Goal: Task Accomplishment & Management: Complete application form

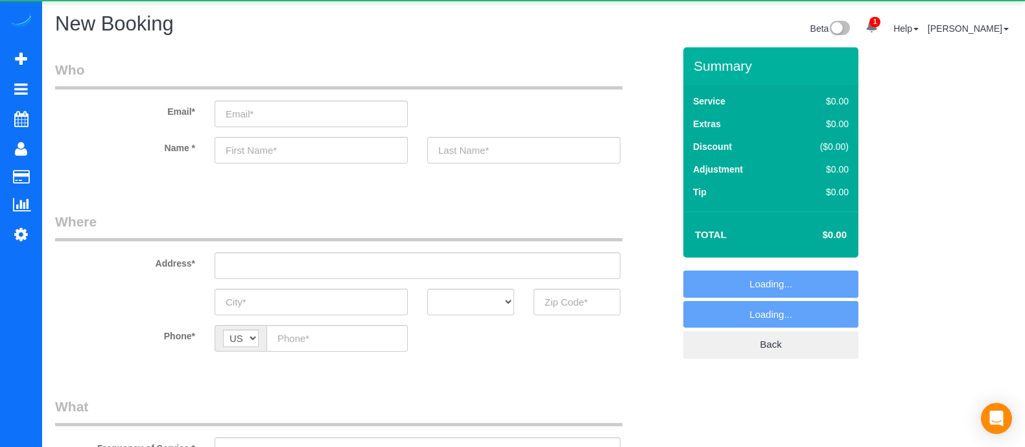
select select "object:2472"
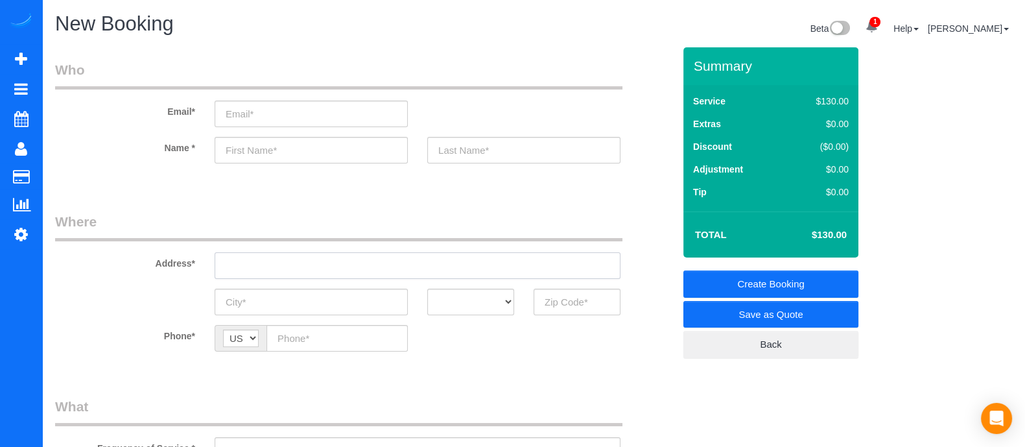
paste input "1524 lower elm [GEOGRAPHIC_DATA] [GEOGRAPHIC_DATA]"
click at [315, 261] on input "1524 lower elm [GEOGRAPHIC_DATA] [GEOGRAPHIC_DATA]" at bounding box center [418, 265] width 406 height 27
type input "1524 lower elm [GEOGRAPHIC_DATA] [GEOGRAPHIC_DATA]"
click at [292, 156] on input "text" at bounding box center [311, 150] width 193 height 27
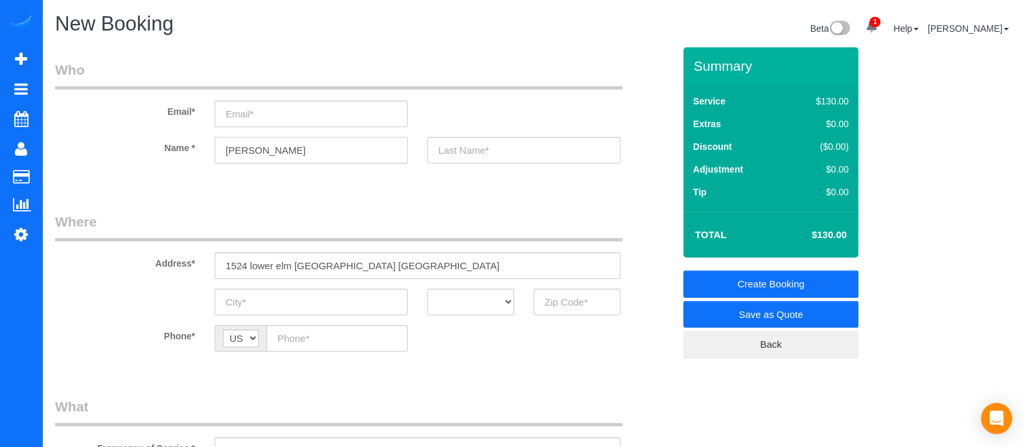
type input "[PERSON_NAME]"
click at [368, 255] on input "1524 lower elm [GEOGRAPHIC_DATA] [GEOGRAPHIC_DATA]" at bounding box center [418, 265] width 406 height 27
drag, startPoint x: 373, startPoint y: 248, endPoint x: 372, endPoint y: 264, distance: 15.6
click at [372, 264] on div "Address* [STREET_ADDRESS]" at bounding box center [364, 245] width 638 height 67
drag, startPoint x: 372, startPoint y: 264, endPoint x: 250, endPoint y: 263, distance: 121.9
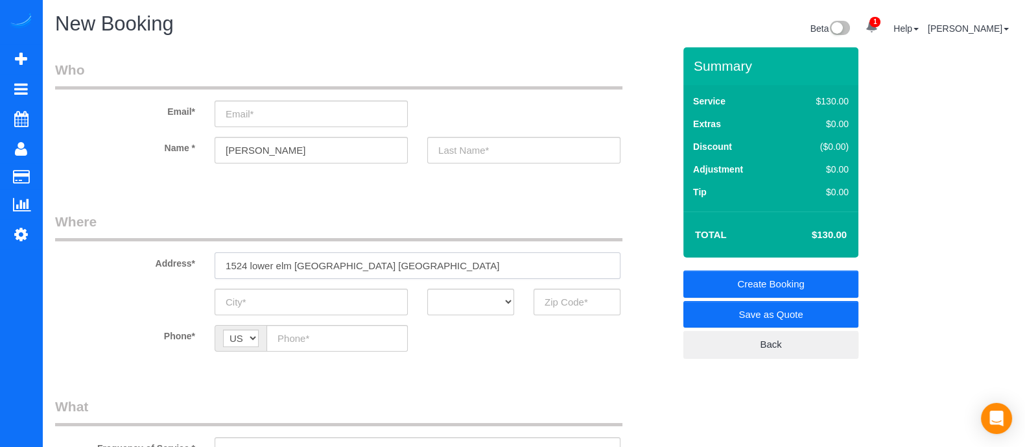
click at [250, 263] on input "1524 lower elm [GEOGRAPHIC_DATA] [GEOGRAPHIC_DATA]" at bounding box center [418, 265] width 406 height 27
paste input "[GEOGRAPHIC_DATA][PERSON_NAME]"
click at [305, 257] on input "[STREET_ADDRESS][PERSON_NAME]" at bounding box center [418, 265] width 406 height 27
click at [237, 262] on input "[STREET_ADDRESS][PERSON_NAME]" at bounding box center [418, 265] width 406 height 27
drag, startPoint x: 435, startPoint y: 268, endPoint x: 139, endPoint y: 272, distance: 295.7
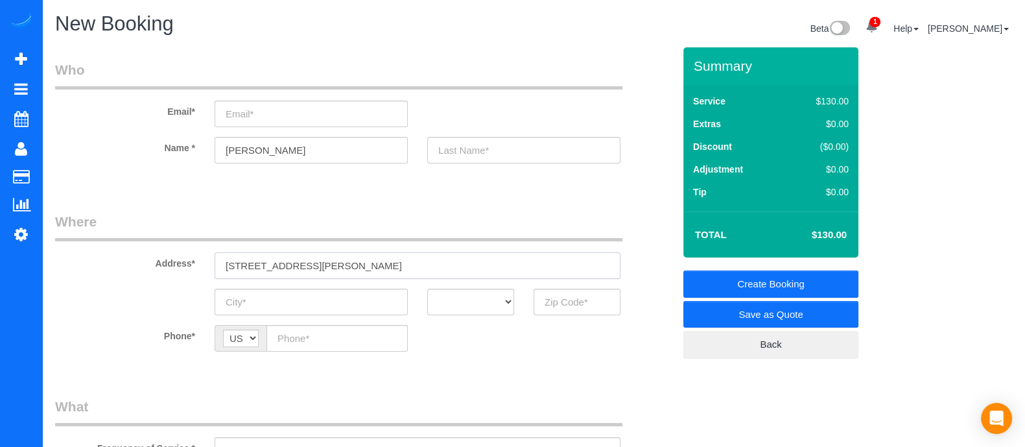
click at [139, 272] on div "Address* [STREET_ADDRESS][PERSON_NAME]" at bounding box center [364, 245] width 638 height 67
paste input "[GEOGRAPHIC_DATA], [GEOGRAPHIC_DATA]"
type input "[STREET_ADDRESS]"
click at [318, 307] on input "A" at bounding box center [311, 302] width 193 height 27
type input "[GEOGRAPHIC_DATA]"
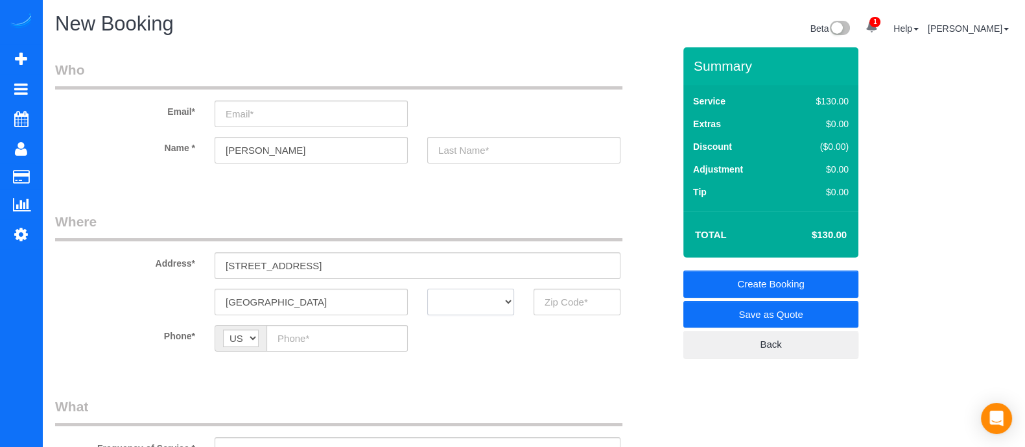
click at [435, 300] on select "AK AL AR AZ CA CO CT DC DE [GEOGRAPHIC_DATA] [GEOGRAPHIC_DATA] HI IA ID IL IN K…" at bounding box center [470, 302] width 87 height 27
select select "GA"
click at [427, 289] on select "AK AL AR AZ CA CO CT DC DE [GEOGRAPHIC_DATA] [GEOGRAPHIC_DATA] HI IA ID IL IN K…" at bounding box center [470, 302] width 87 height 27
click at [567, 301] on input "text" at bounding box center [577, 302] width 87 height 27
type input "30349"
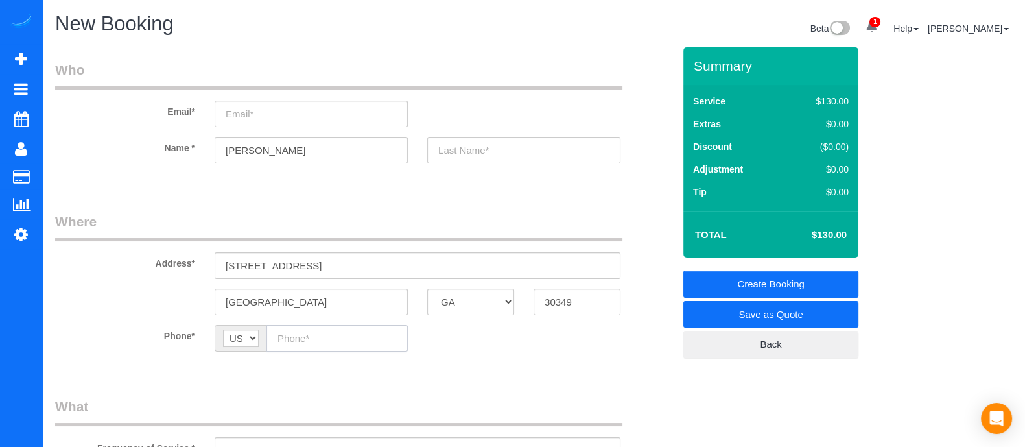
paste input "[PHONE_NUMBER]"
click at [358, 337] on input "[PHONE_NUMBER]" at bounding box center [337, 338] width 141 height 27
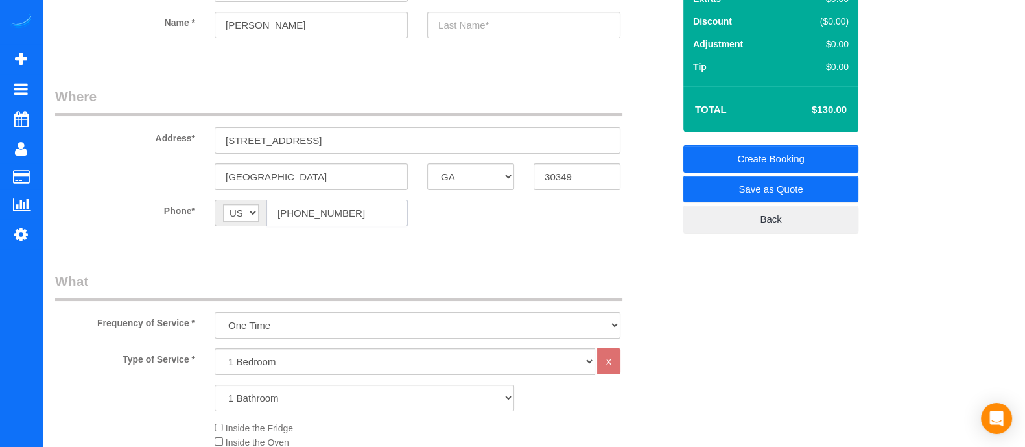
type input "[PHONE_NUMBER]"
click at [350, 361] on select "1 Bedroom 2 Bedrooms 3 Bedrooms 4 Bedrooms 5 Bedrooms 6 Bedrooms" at bounding box center [405, 361] width 381 height 27
select select "3"
click at [215, 348] on select "1 Bedroom 2 Bedrooms 3 Bedrooms 4 Bedrooms 5 Bedrooms 6 Bedrooms" at bounding box center [405, 361] width 381 height 27
drag, startPoint x: 278, startPoint y: 397, endPoint x: 281, endPoint y: 336, distance: 61.0
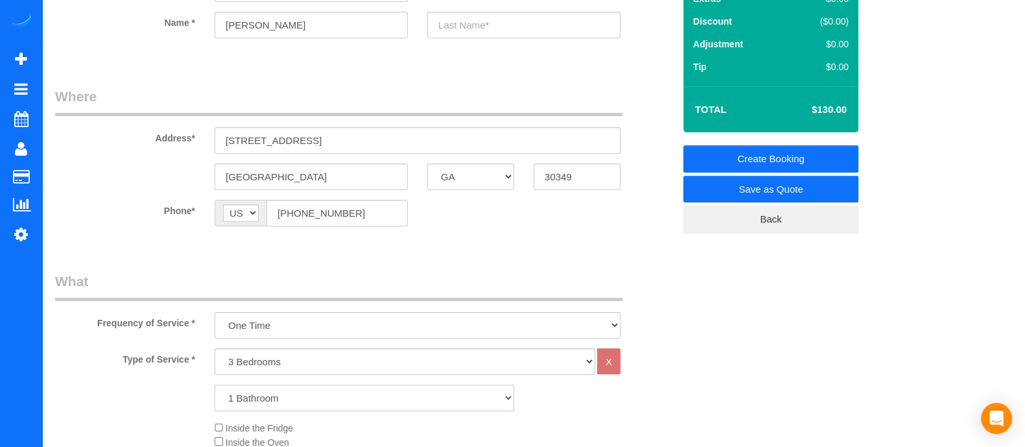
select select "3"
click at [215, 385] on select "1 Bathroom 2 Bathrooms 3 Bathrooms 4 Bathrooms 5 Bathrooms 6 Bathrooms" at bounding box center [365, 398] width 300 height 27
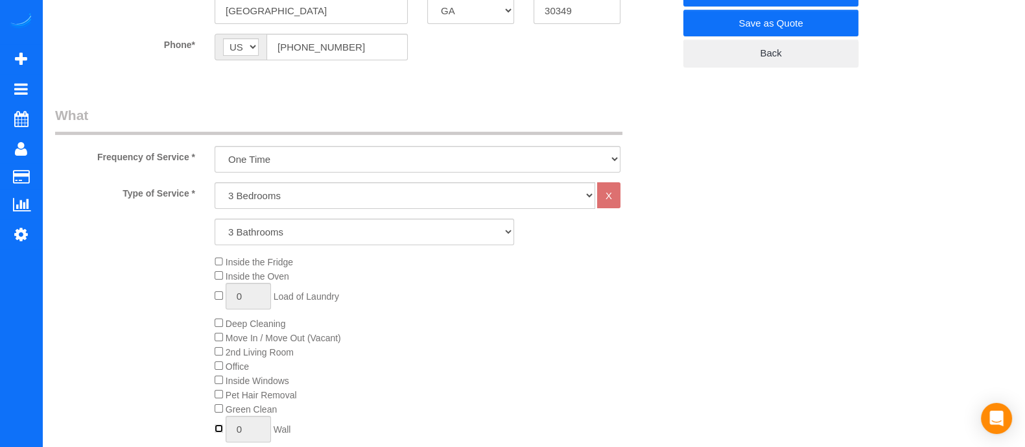
type input "1"
click at [252, 433] on input "1" at bounding box center [248, 429] width 45 height 27
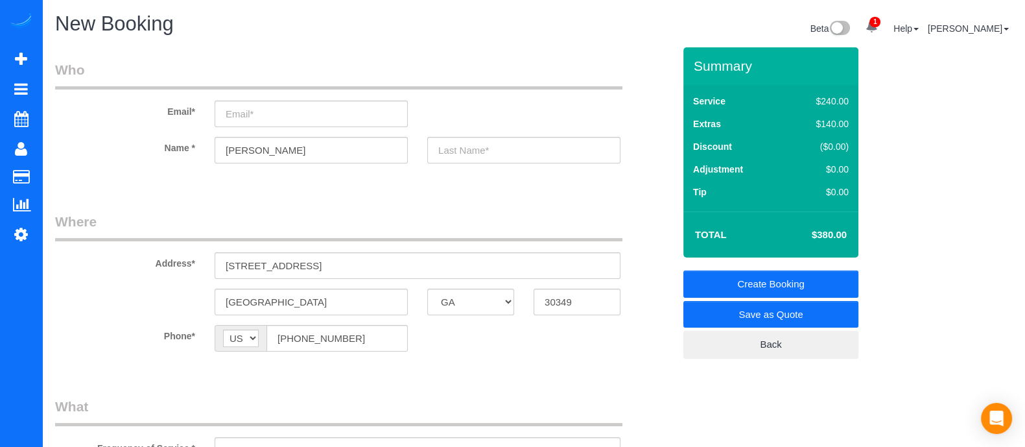
type input "2"
click at [368, 118] on input "email" at bounding box center [311, 114] width 193 height 27
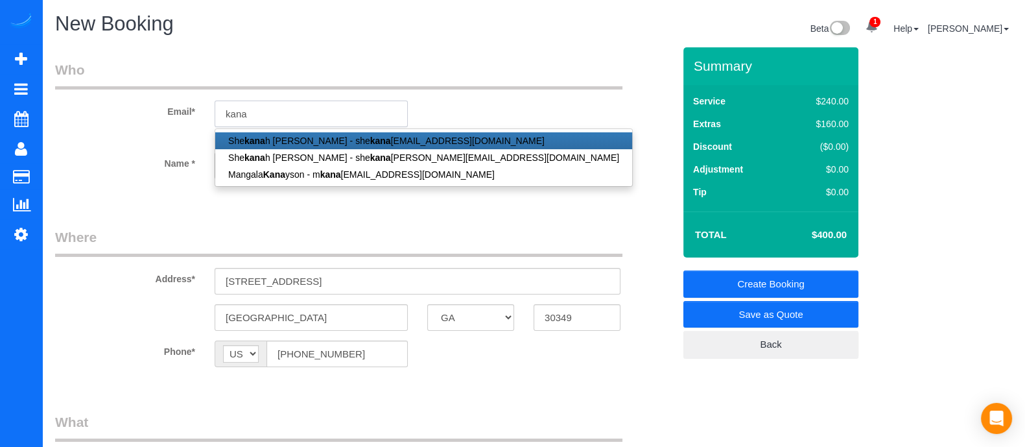
drag, startPoint x: 292, startPoint y: 112, endPoint x: 120, endPoint y: 159, distance: 178.2
click at [120, 159] on sui-booking-customer "Email* kana She [PERSON_NAME] - she kana [EMAIL_ADDRESS][DOMAIN_NAME] She [PERS…" at bounding box center [364, 126] width 619 height 132
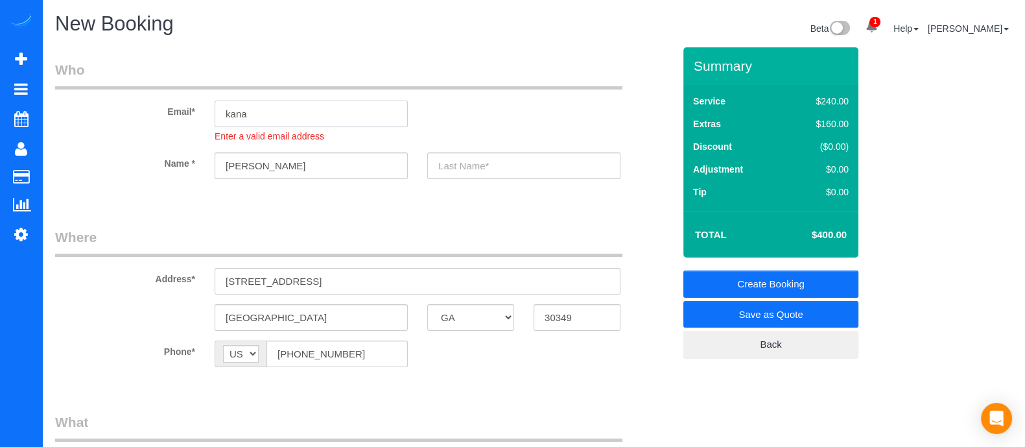
paste input "[EMAIL_ADDRESS][DOMAIN_NAME]"
type input "[EMAIL_ADDRESS][DOMAIN_NAME]"
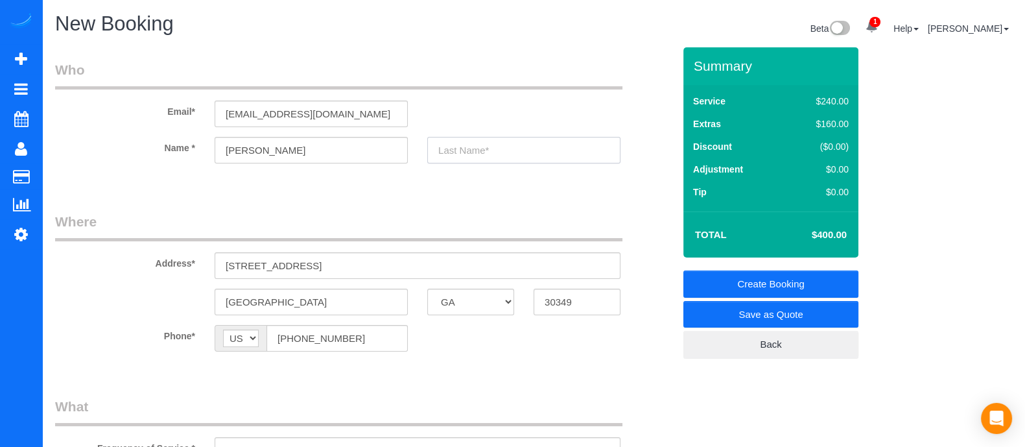
click at [499, 170] on sui-booking-customer "Email* [EMAIL_ADDRESS][DOMAIN_NAME] Name * [PERSON_NAME]" at bounding box center [364, 118] width 619 height 116
type input "l"
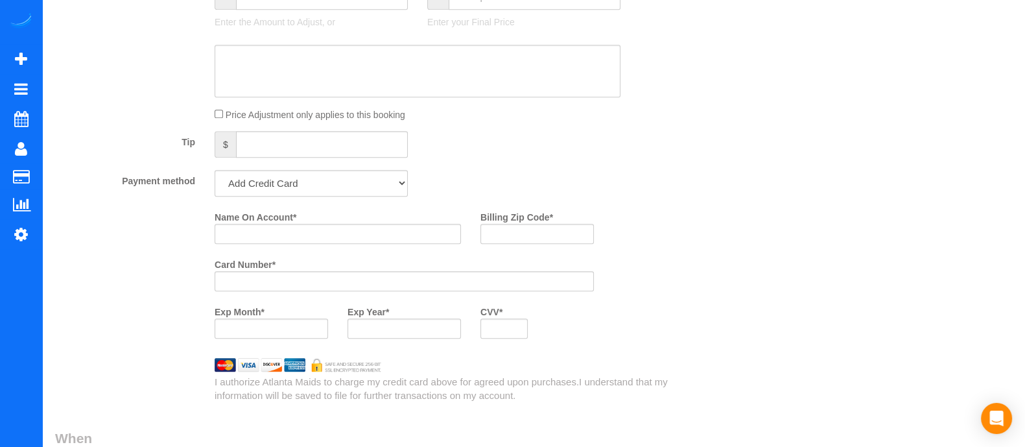
scroll to position [827, 0]
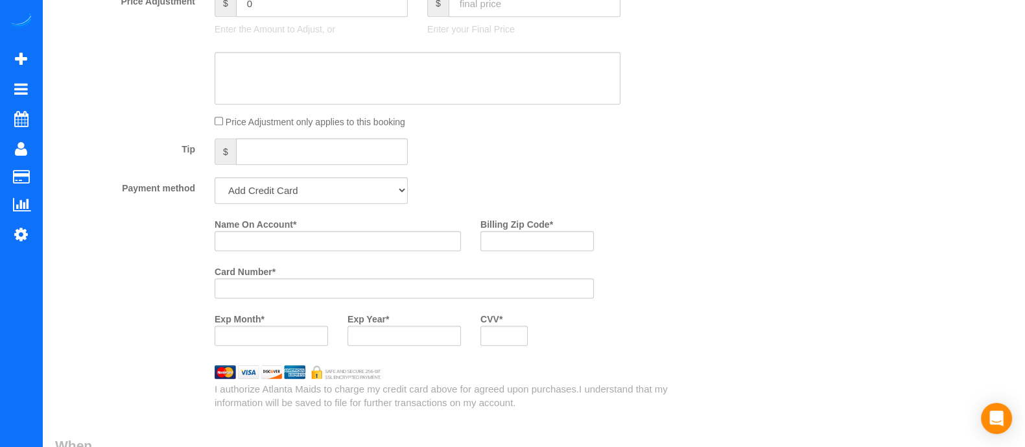
type input "Lane"
click at [355, 248] on input "Name On Account *" at bounding box center [338, 241] width 246 height 20
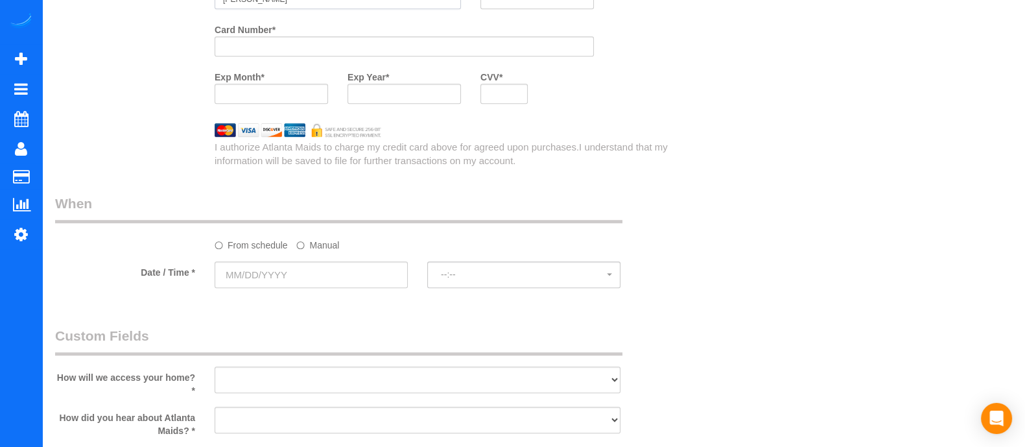
type input "[PERSON_NAME]"
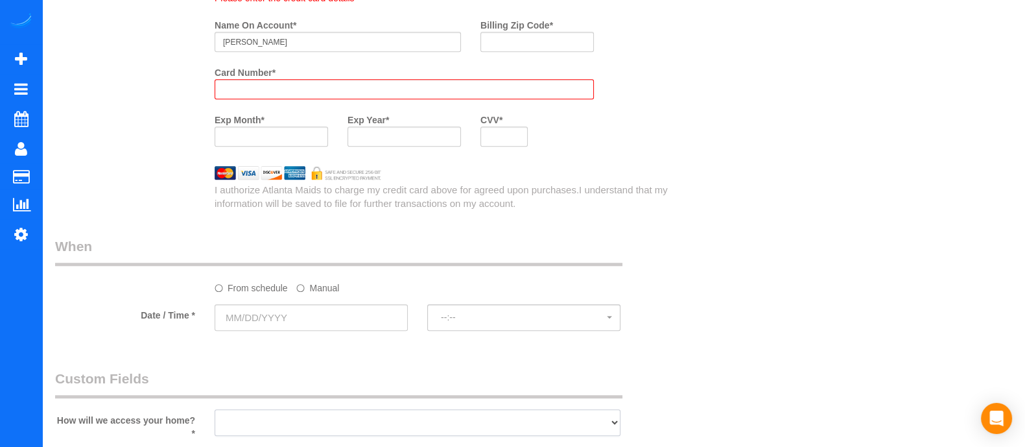
scroll to position [1164, 0]
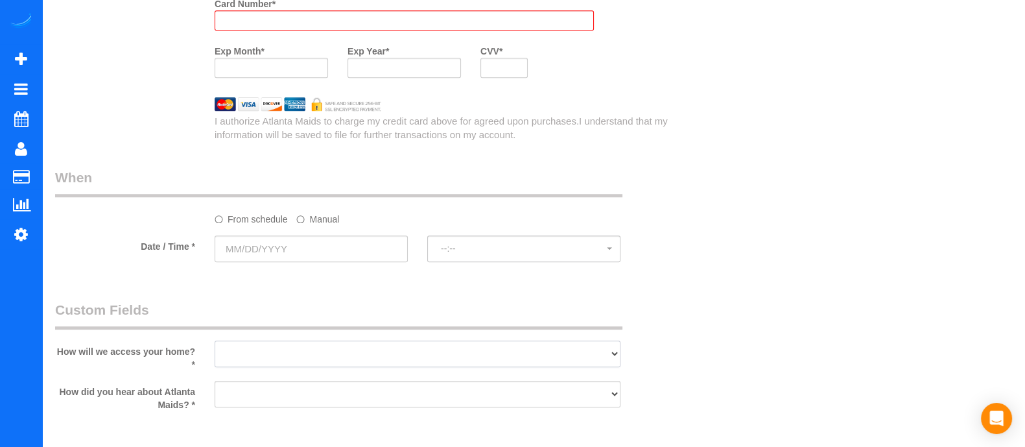
click at [483, 355] on select "I will leave a key I will provide an access code Someone will be home Go to apa…" at bounding box center [418, 353] width 406 height 27
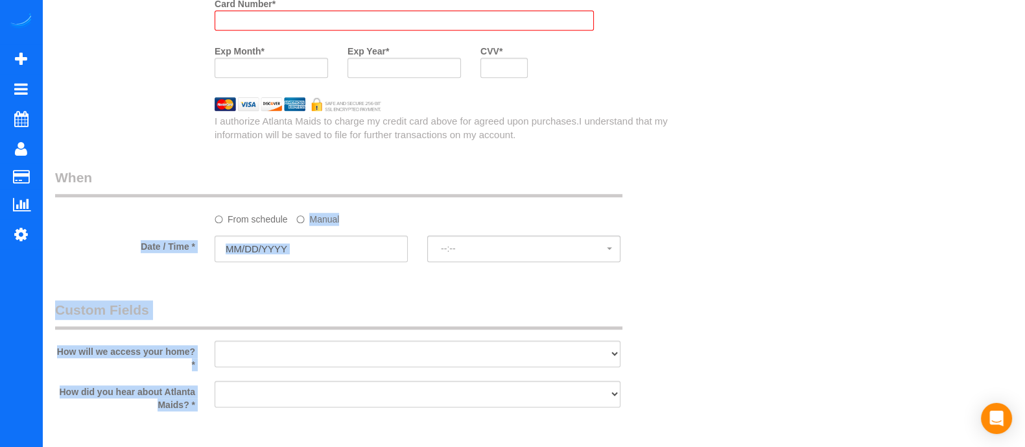
click at [310, 222] on label "Manual" at bounding box center [317, 217] width 43 height 18
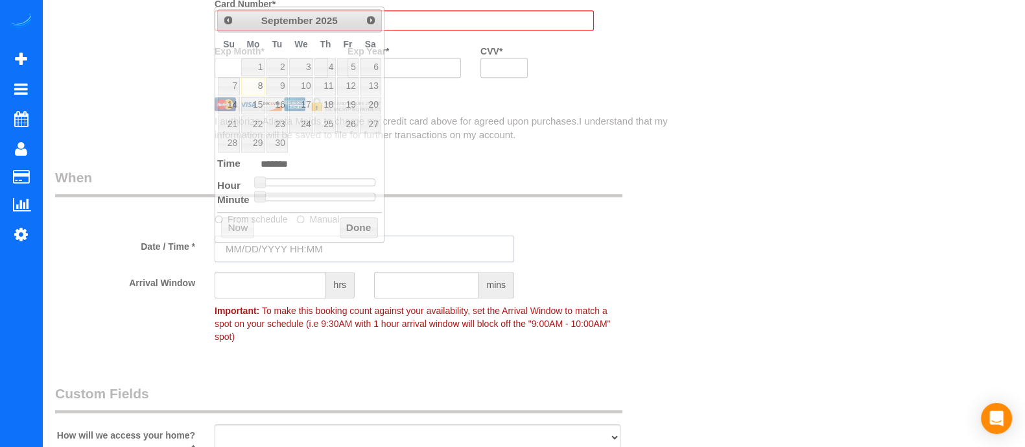
click at [305, 244] on input "text" at bounding box center [365, 248] width 300 height 27
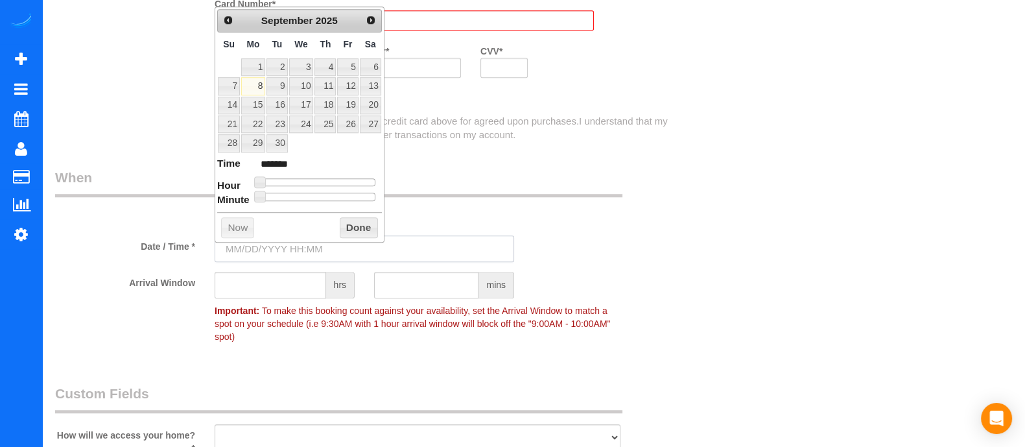
type input "[DATE] 8:00AM"
click at [255, 84] on link "8" at bounding box center [253, 86] width 24 height 18
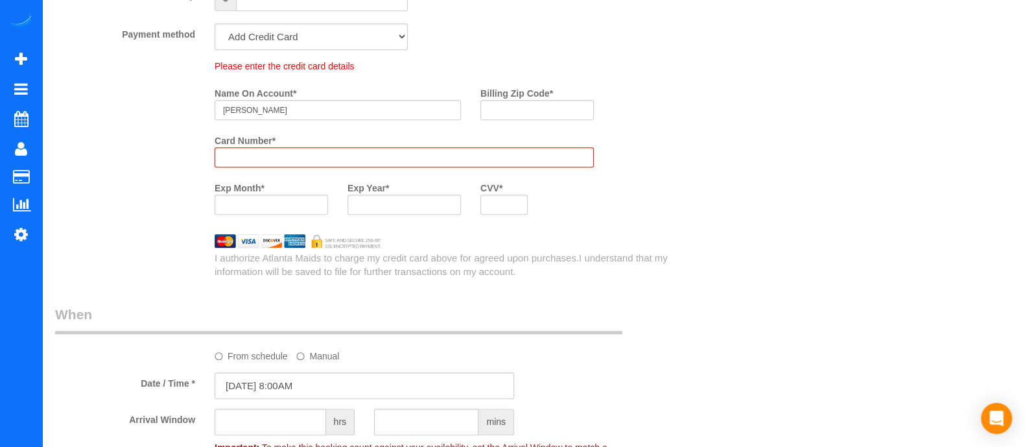
scroll to position [1021, 0]
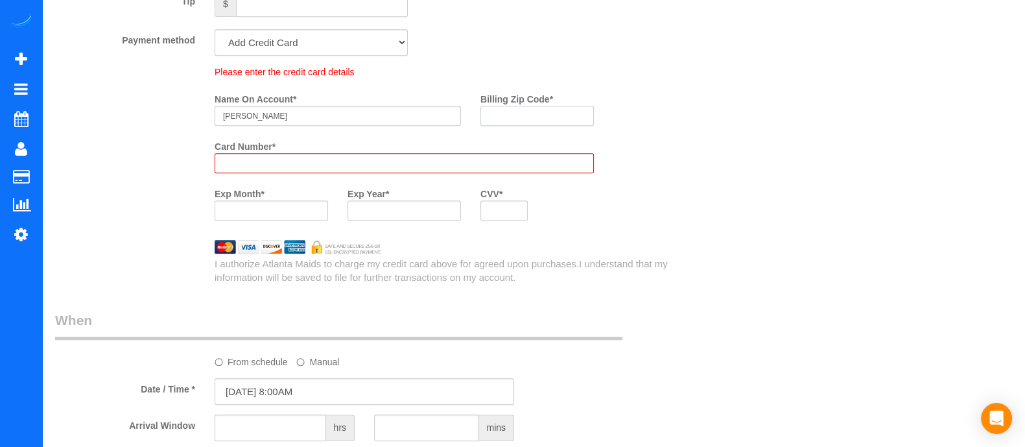
click at [571, 123] on input "Billing Zip Code *" at bounding box center [536, 116] width 113 height 20
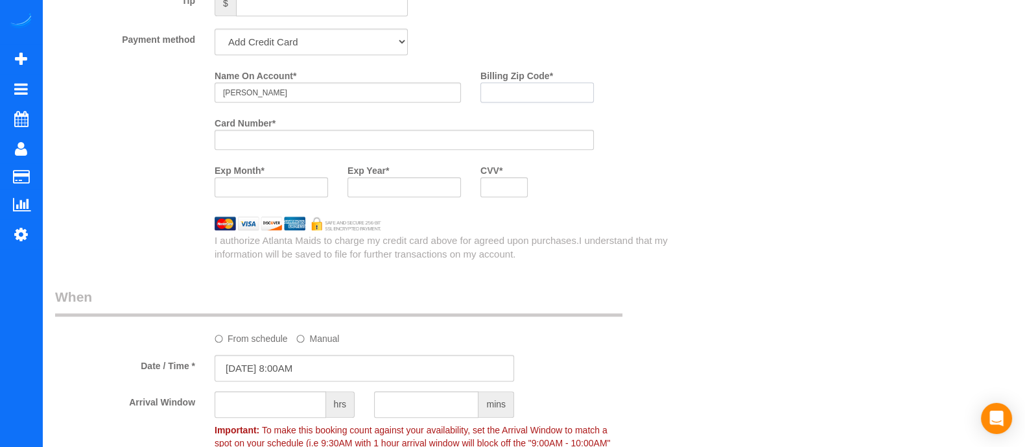
click at [497, 119] on payment-method-fs-pay "Name On Account * [PERSON_NAME] Billing Zip Code * Card Number * Exp Month * Ex…" at bounding box center [404, 136] width 379 height 142
type input "3"
type input "30058"
click at [401, 197] on div at bounding box center [404, 187] width 113 height 20
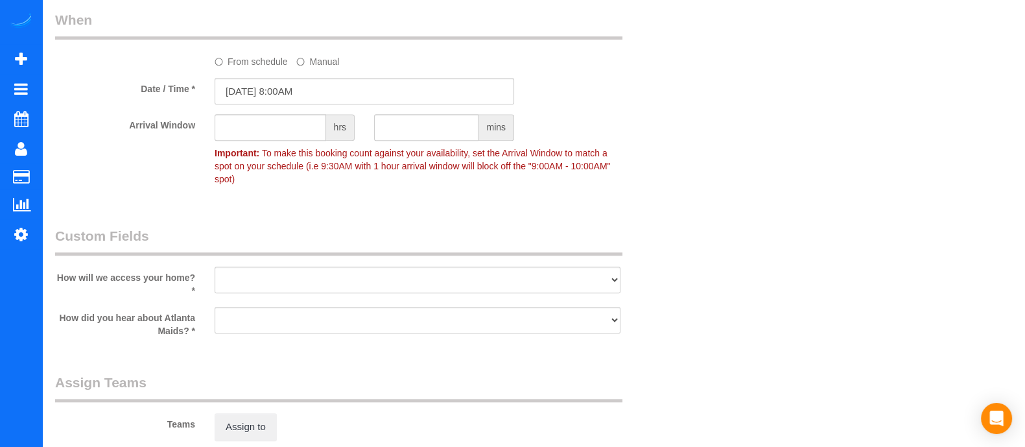
scroll to position [1257, 0]
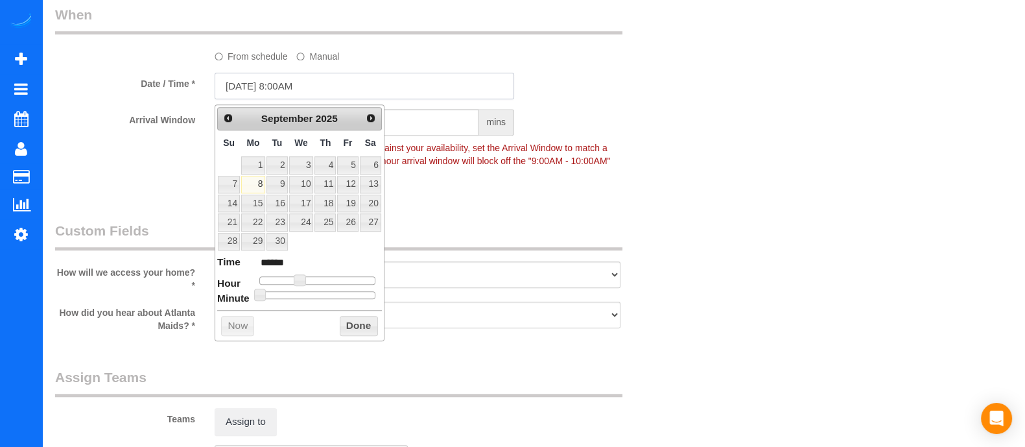
click at [298, 95] on input "[DATE] 8:00AM" at bounding box center [365, 86] width 300 height 27
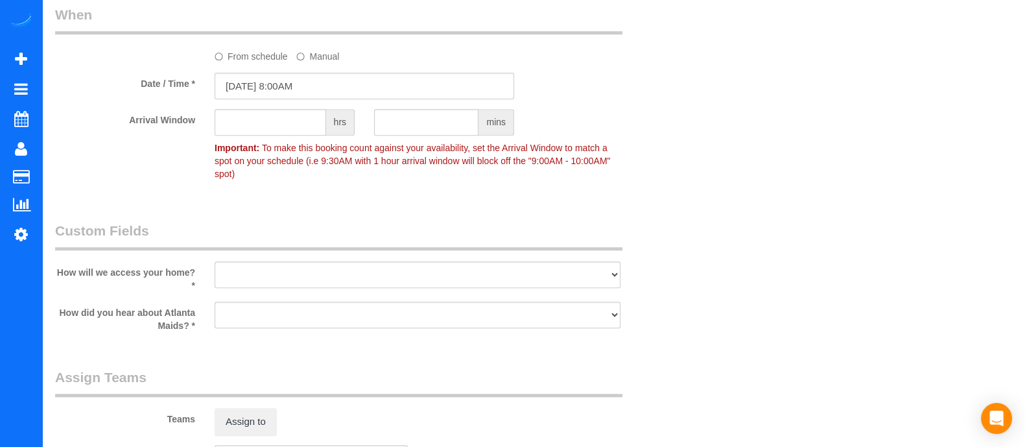
click at [365, 288] on div at bounding box center [418, 289] width 406 height 3
drag, startPoint x: 361, startPoint y: 270, endPoint x: 292, endPoint y: 349, distance: 104.3
select select "number:3"
click at [215, 261] on select "I will leave a key I will provide an access code Someone will be home Go to apa…" at bounding box center [418, 274] width 406 height 27
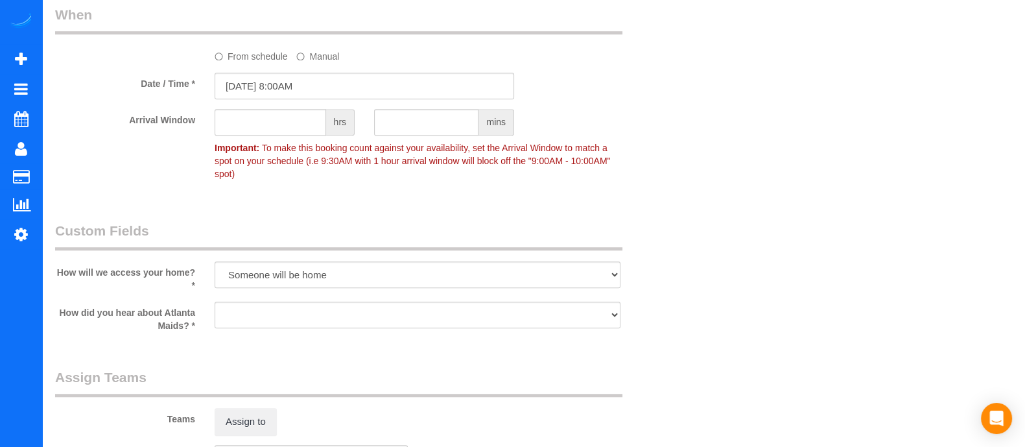
drag, startPoint x: 272, startPoint y: 307, endPoint x: 257, endPoint y: 348, distance: 43.1
select select "number:6"
click at [215, 302] on select "Google Yelp From a friend Social media Other" at bounding box center [418, 315] width 406 height 27
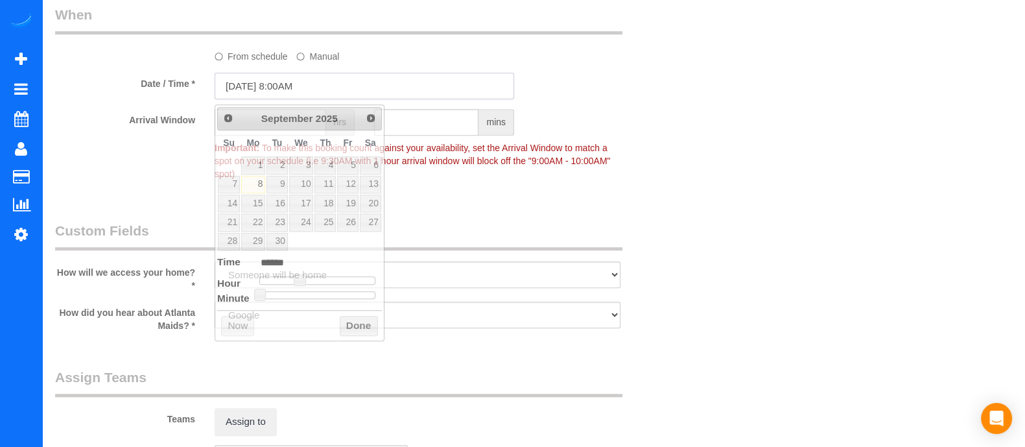
click at [318, 97] on input "[DATE] 8:00AM" at bounding box center [365, 86] width 300 height 27
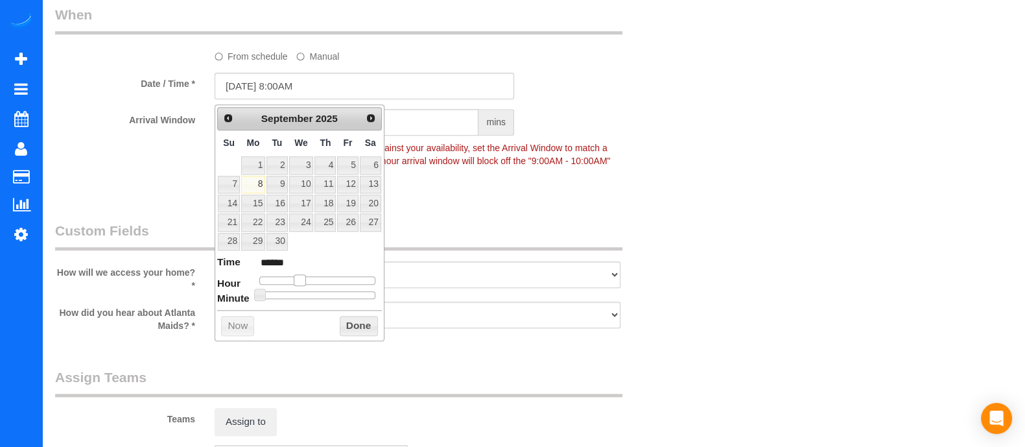
type input "[DATE] 9:00AM"
type input "******"
type input "[DATE] 10:00AM"
type input "*******"
type input "[DATE] 11:00AM"
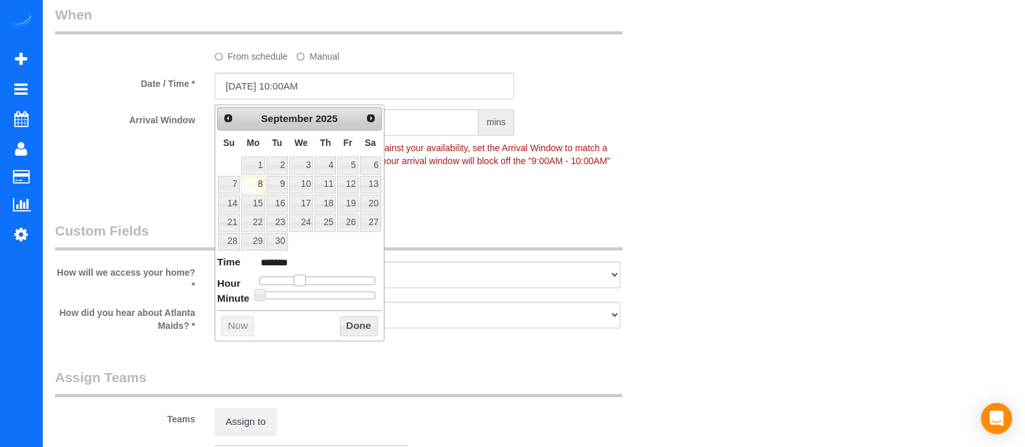
type input "*******"
type input "[DATE] 12:00PM"
type input "*******"
type input "[DATE] 1:00PM"
type input "******"
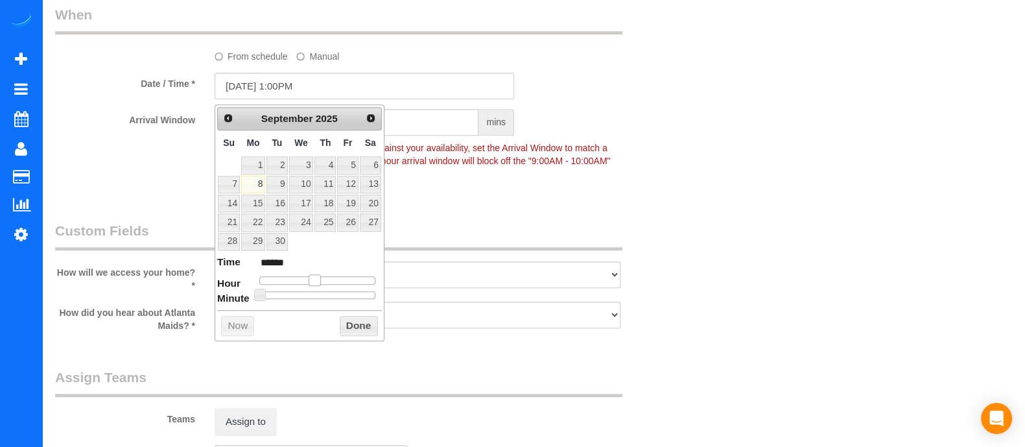
type input "[DATE] 2:00PM"
type input "******"
type input "[DATE] 3:00PM"
type input "******"
type input "[DATE] 2:00PM"
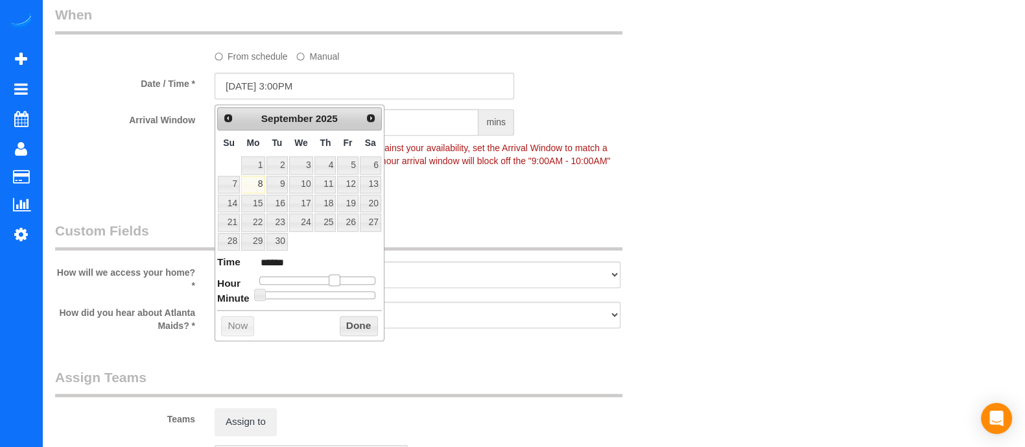
type input "******"
drag, startPoint x: 302, startPoint y: 276, endPoint x: 333, endPoint y: 274, distance: 31.8
click at [333, 274] on span at bounding box center [330, 280] width 12 height 12
click at [366, 324] on button "Done" at bounding box center [359, 326] width 38 height 21
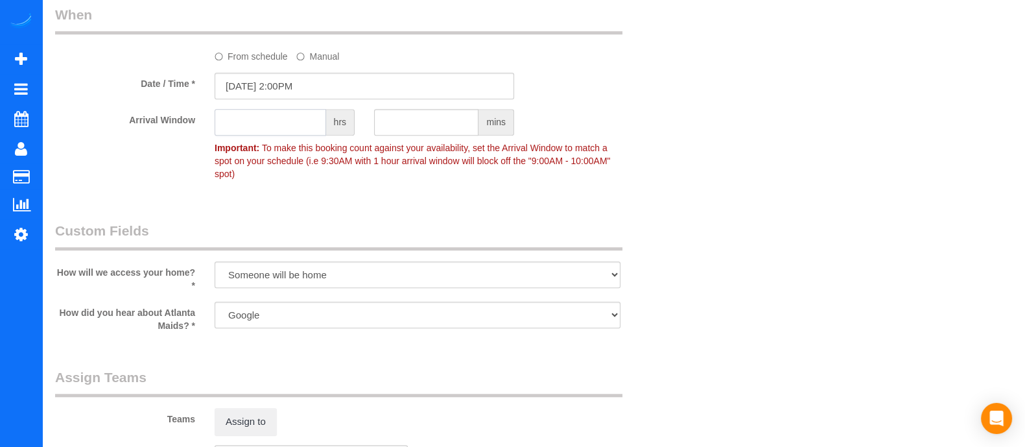
type input "1"
click at [264, 136] on input "1" at bounding box center [271, 122] width 112 height 27
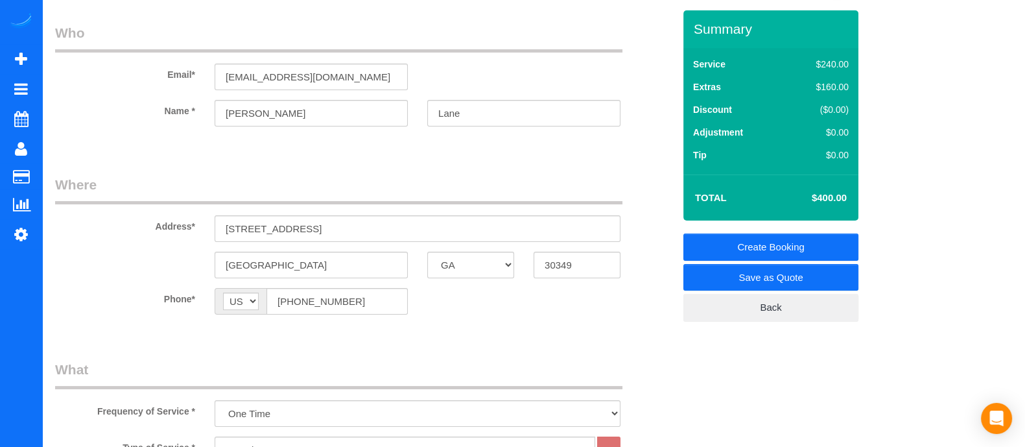
scroll to position [29, 0]
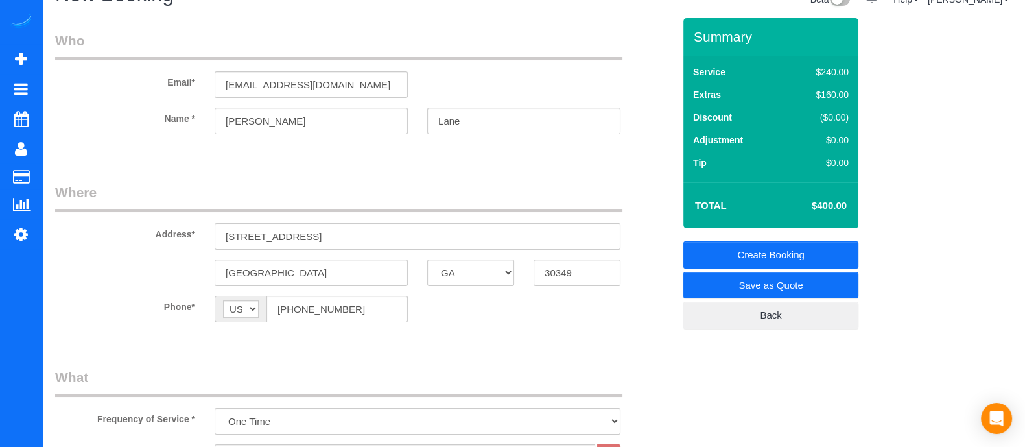
type input "2"
drag, startPoint x: 890, startPoint y: 238, endPoint x: 756, endPoint y: 248, distance: 134.0
click at [756, 248] on div "Summary Service $240.00 Extras $160.00 Discount ($0.00) Adjustment $0.00 Tip $0…" at bounding box center [793, 186] width 239 height 337
click at [756, 248] on link "Create Booking" at bounding box center [770, 254] width 175 height 27
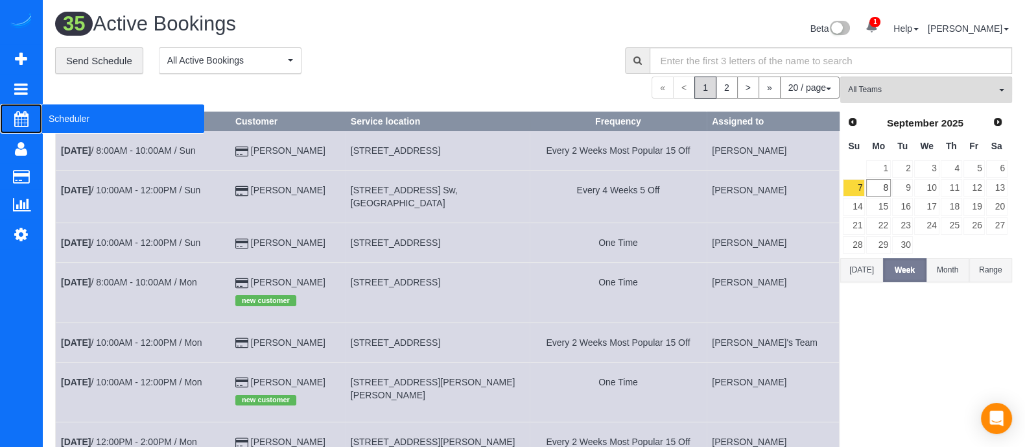
click at [102, 124] on span "Scheduler" at bounding box center [123, 119] width 162 height 30
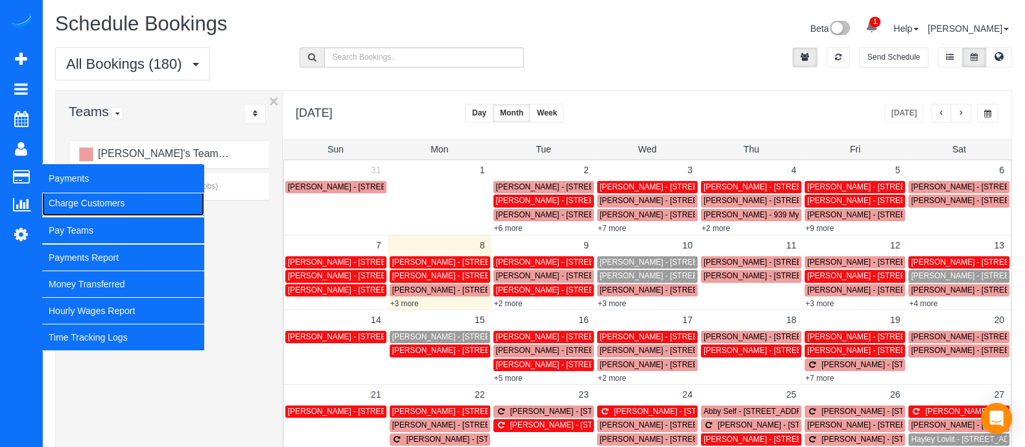
click at [75, 198] on link "Charge Customers" at bounding box center [123, 203] width 162 height 26
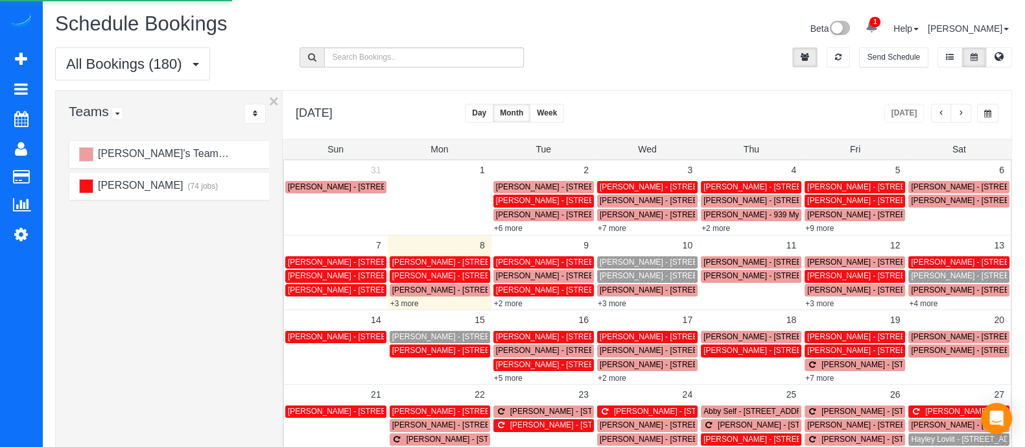
select select
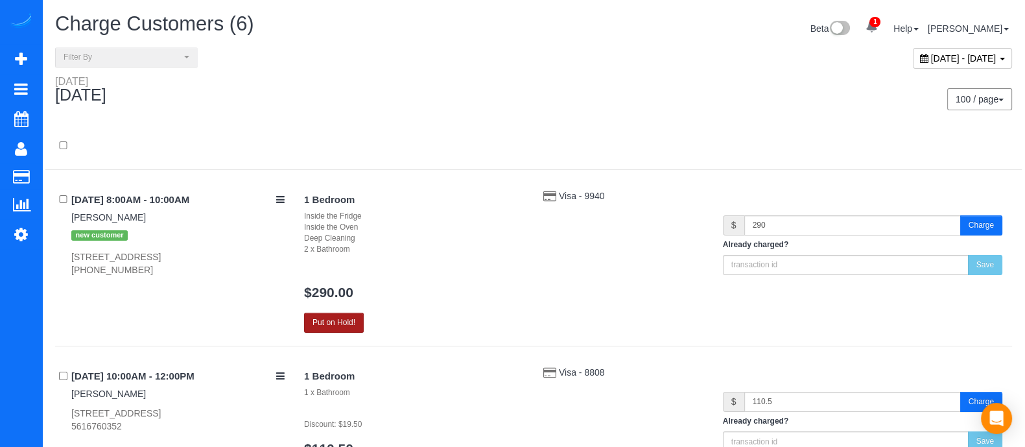
click at [340, 330] on button "Put on Hold!" at bounding box center [334, 323] width 60 height 20
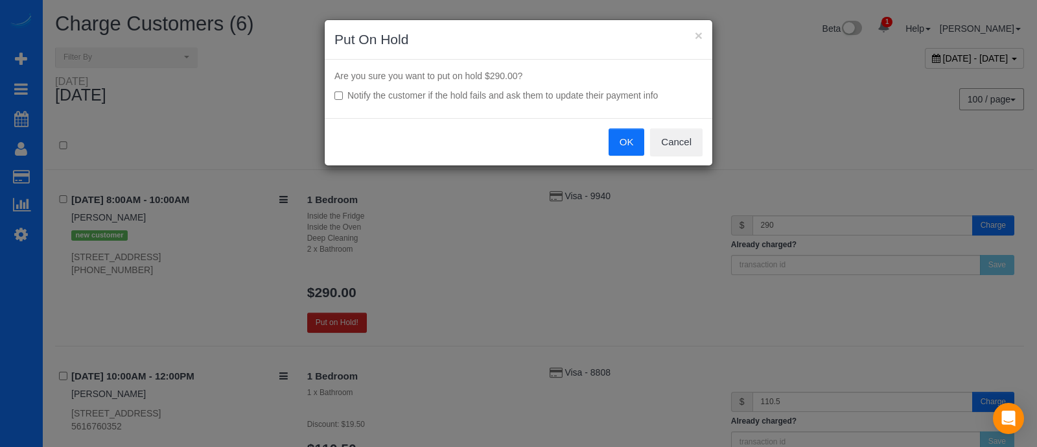
click at [616, 144] on button "OK" at bounding box center [627, 141] width 36 height 27
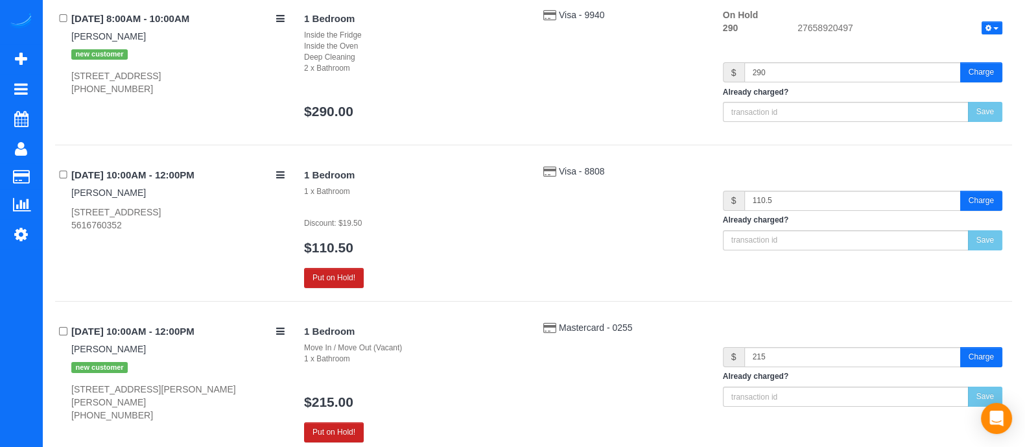
scroll to position [212, 0]
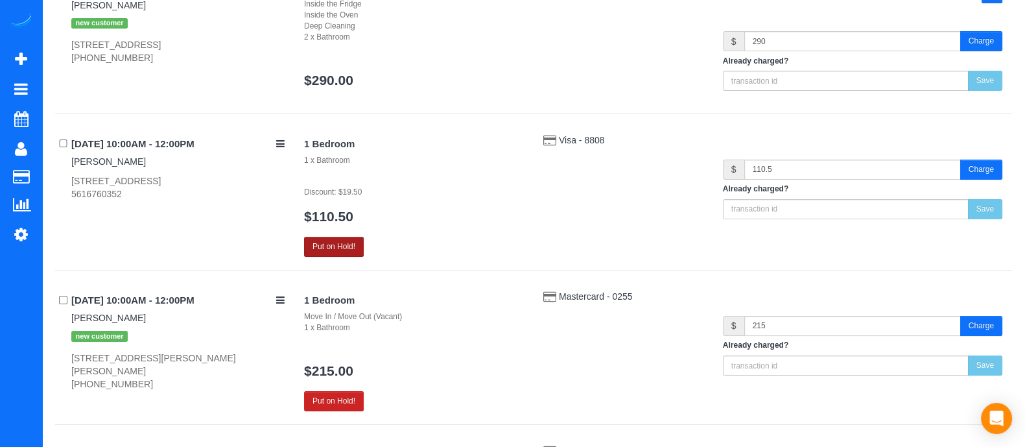
click at [351, 248] on button "Put on Hold!" at bounding box center [334, 247] width 60 height 20
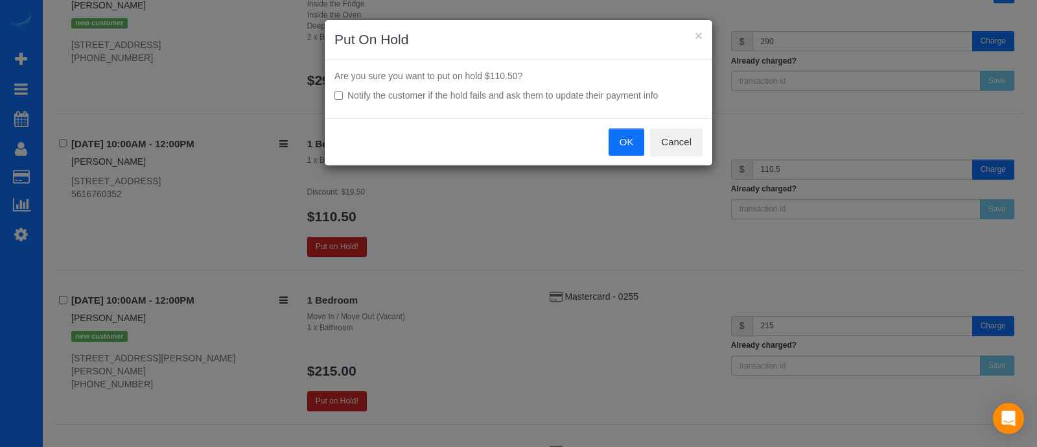
click at [625, 139] on button "OK" at bounding box center [627, 141] width 36 height 27
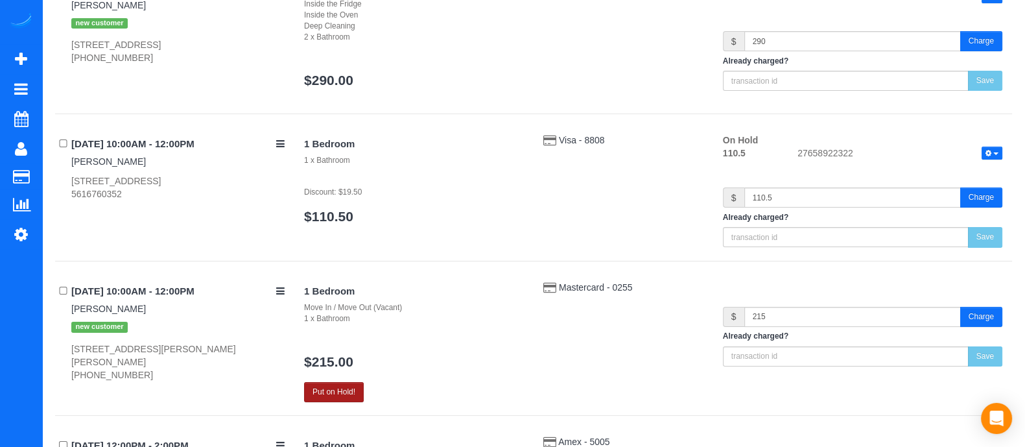
click at [346, 395] on button "Put on Hold!" at bounding box center [334, 392] width 60 height 20
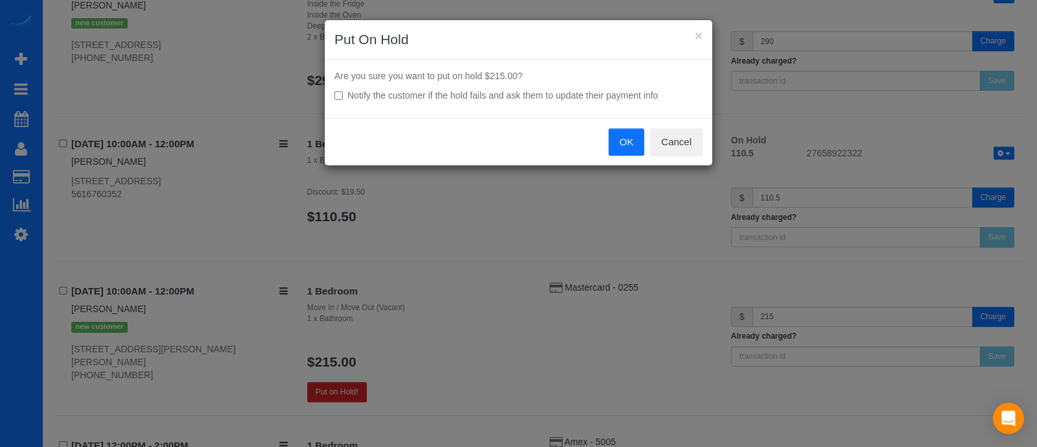
click at [636, 145] on button "OK" at bounding box center [627, 141] width 36 height 27
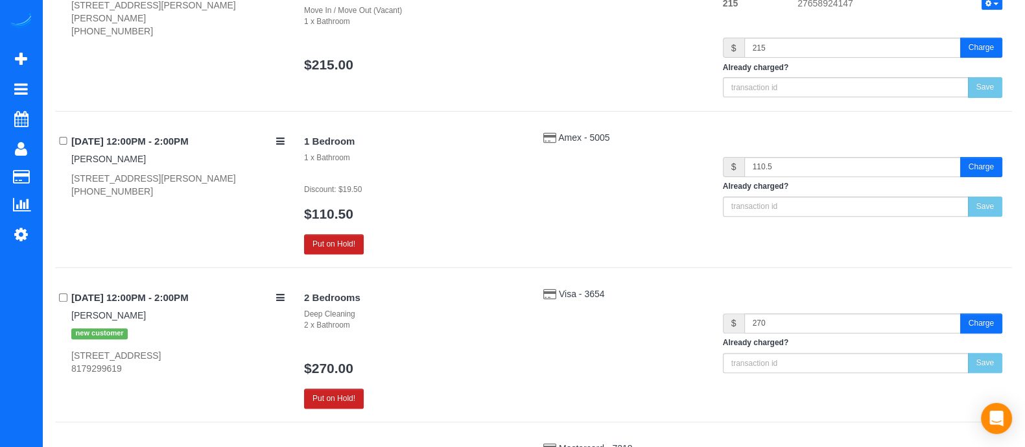
scroll to position [578, 0]
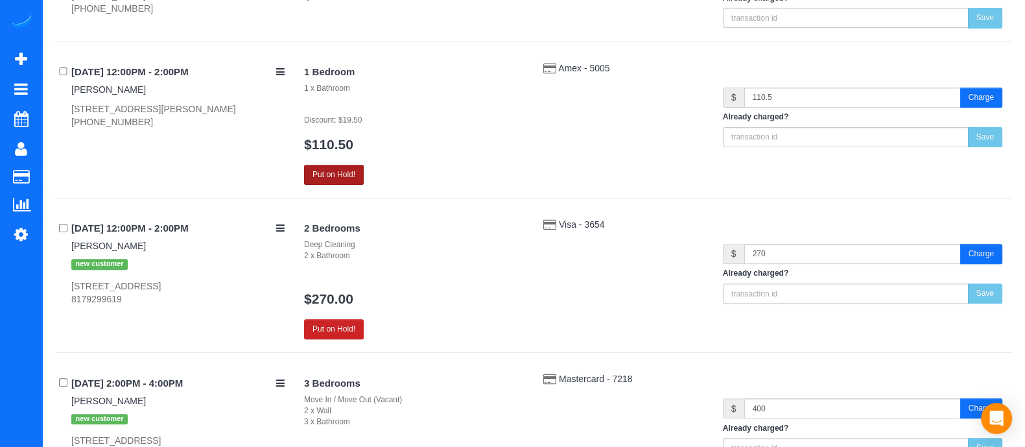
click at [339, 176] on button "Put on Hold!" at bounding box center [334, 175] width 60 height 20
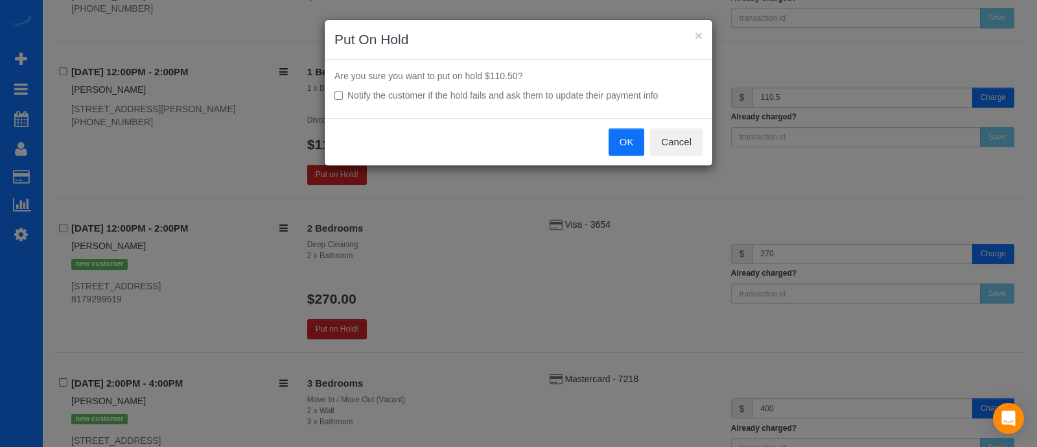
click at [634, 141] on button "OK" at bounding box center [627, 141] width 36 height 27
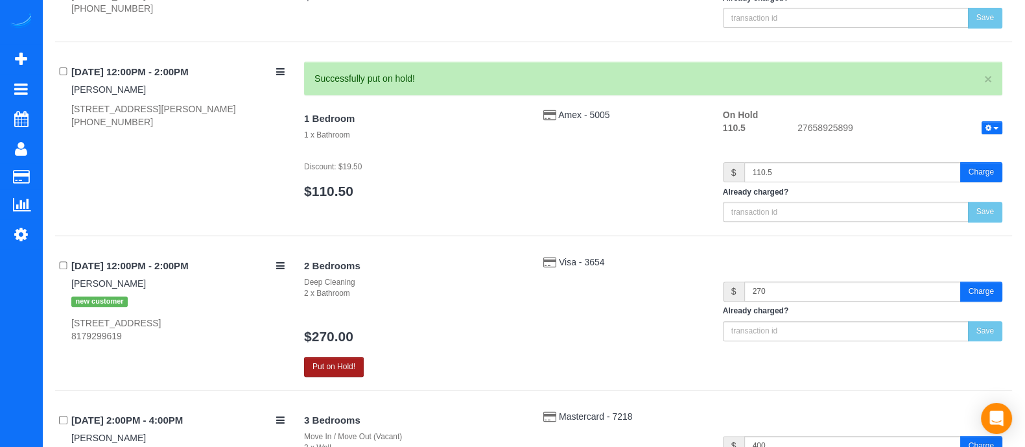
click at [346, 360] on button "Put on Hold!" at bounding box center [334, 367] width 60 height 20
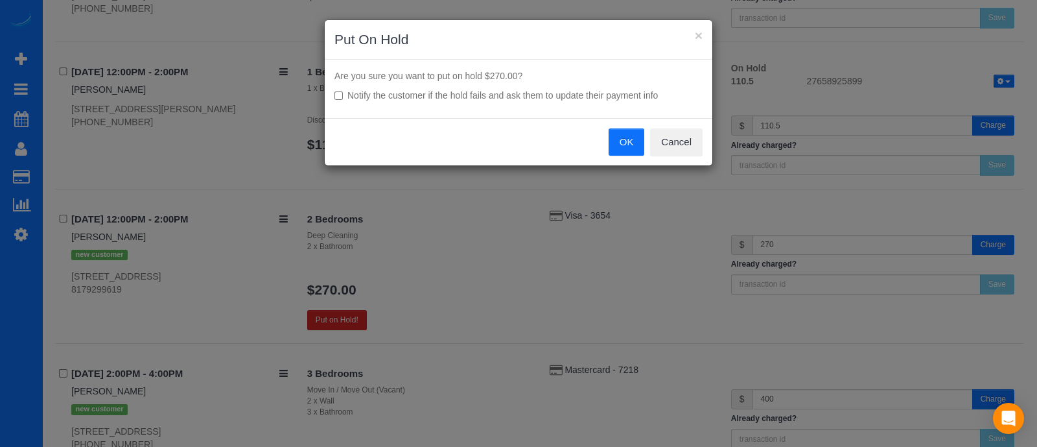
click at [624, 149] on button "OK" at bounding box center [627, 141] width 36 height 27
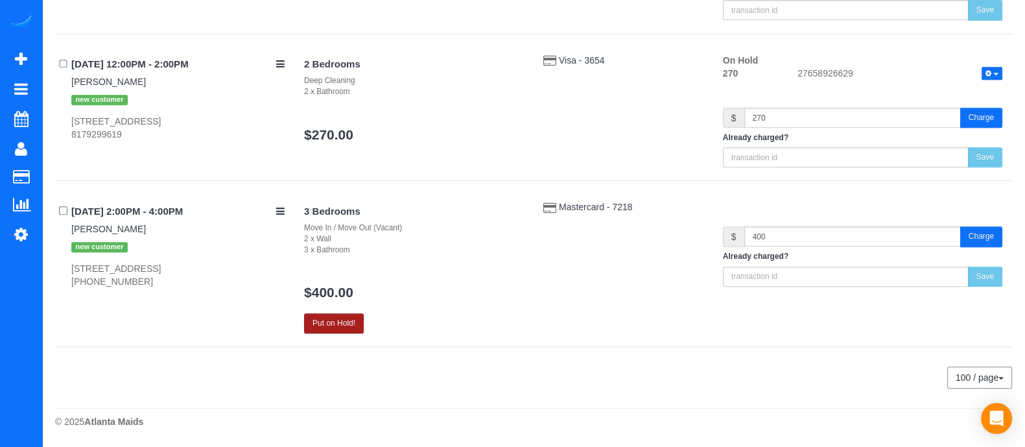
scroll to position [729, 0]
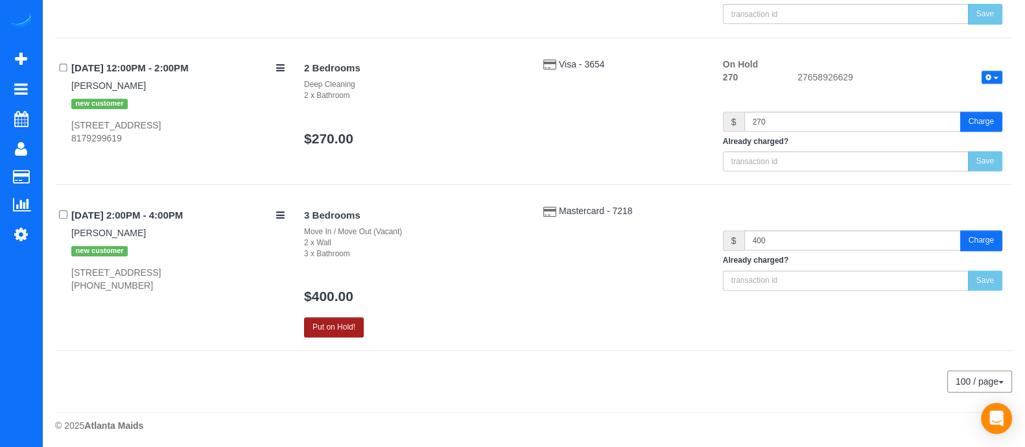
click at [350, 323] on button "Put on Hold!" at bounding box center [334, 327] width 60 height 20
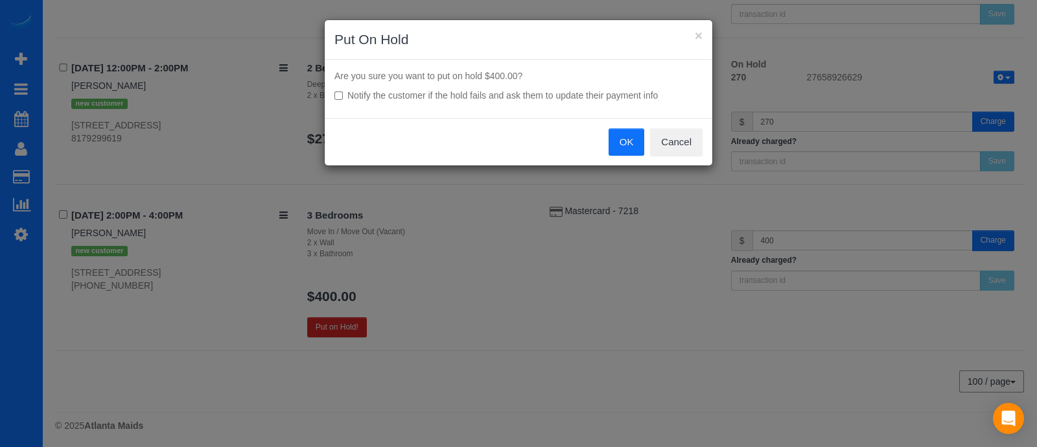
click at [624, 150] on button "OK" at bounding box center [627, 141] width 36 height 27
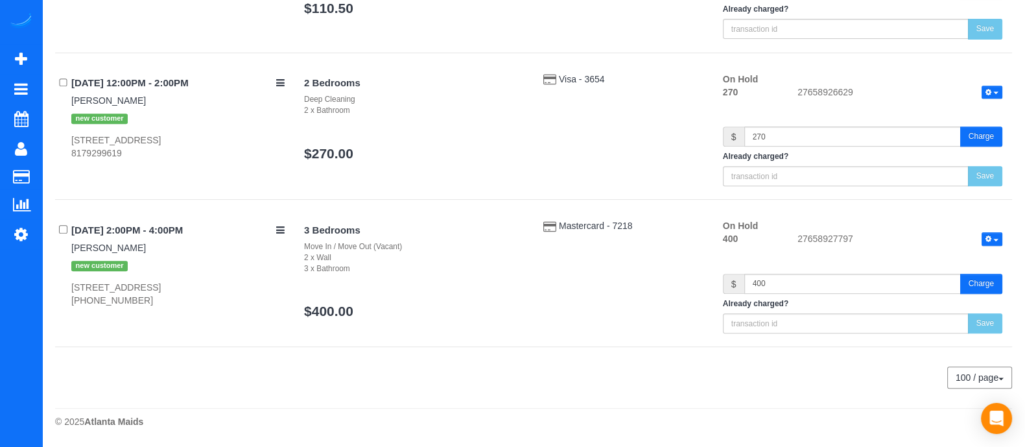
scroll to position [711, 0]
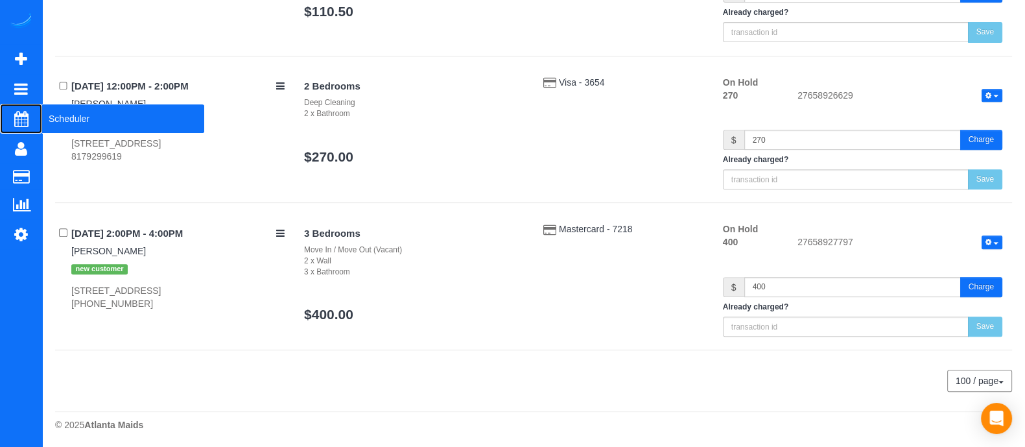
click at [101, 131] on span "Scheduler" at bounding box center [123, 119] width 162 height 30
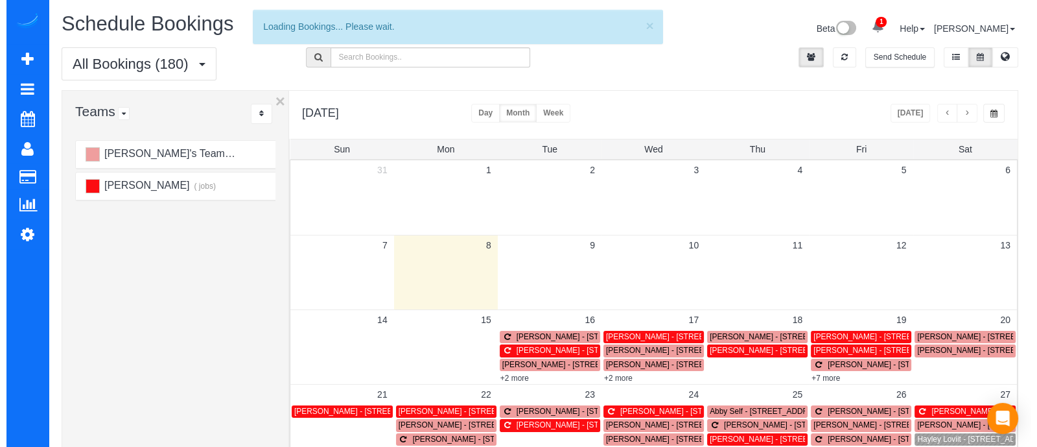
scroll to position [20, 0]
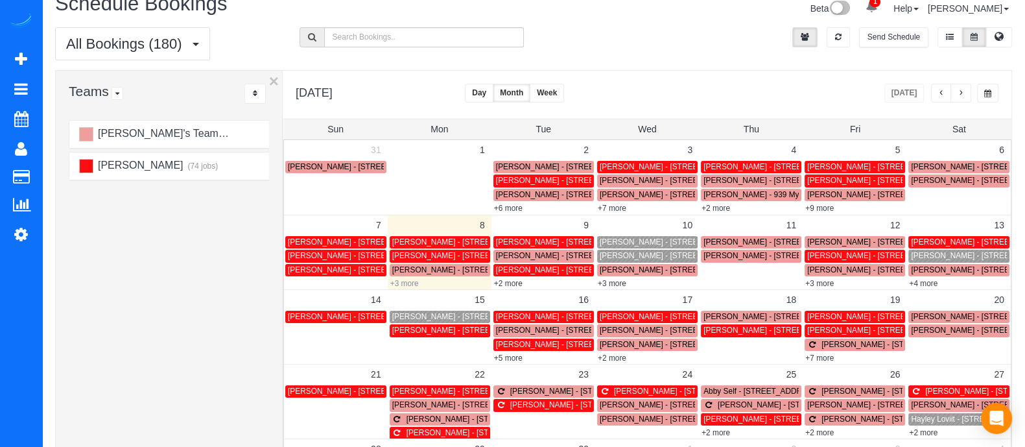
click at [412, 284] on link "+3 more" at bounding box center [404, 283] width 29 height 9
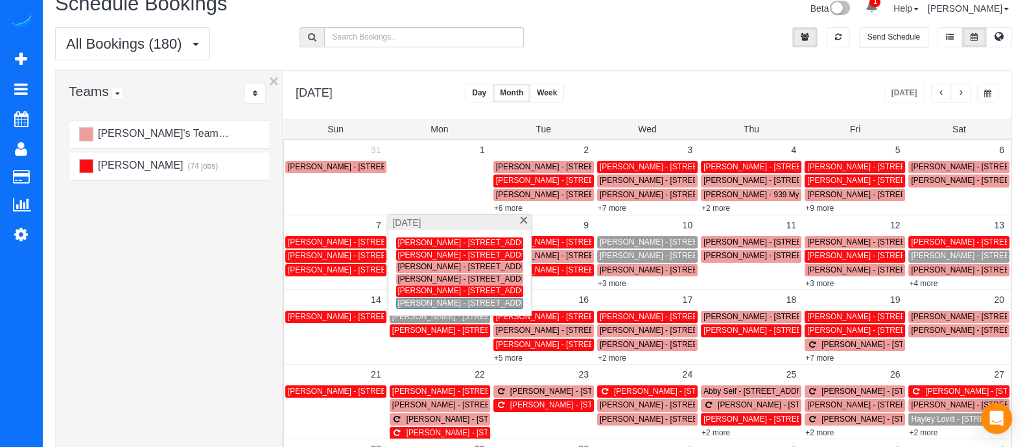
click at [414, 302] on span "[PERSON_NAME] - [STREET_ADDRESS]" at bounding box center [470, 302] width 147 height 9
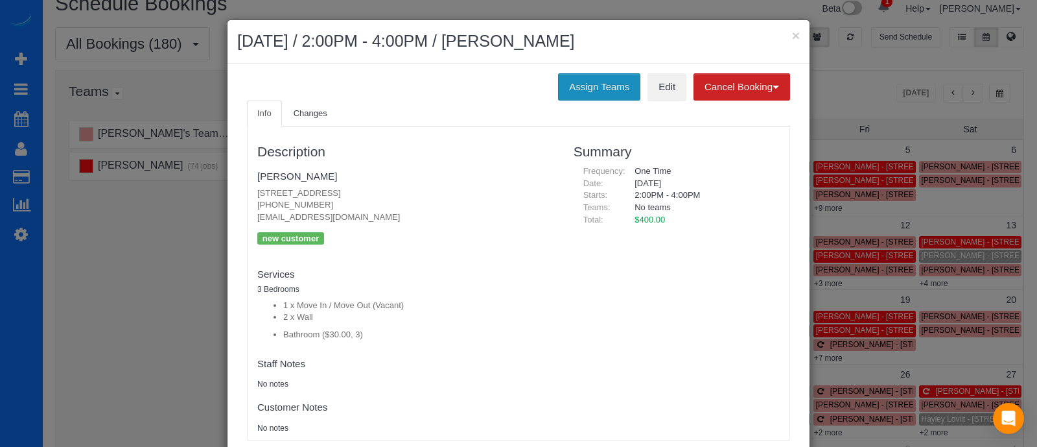
click at [606, 90] on button "Assign Teams" at bounding box center [599, 86] width 82 height 27
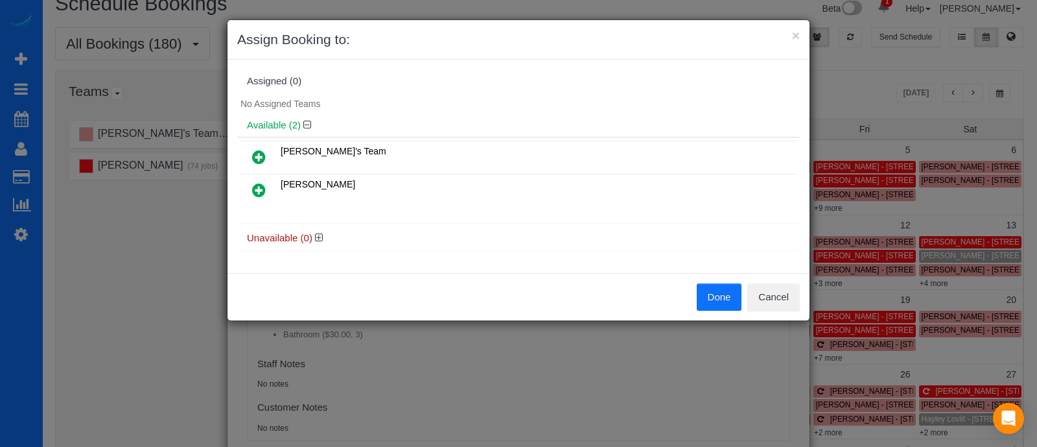
click at [257, 187] on icon at bounding box center [259, 190] width 14 height 16
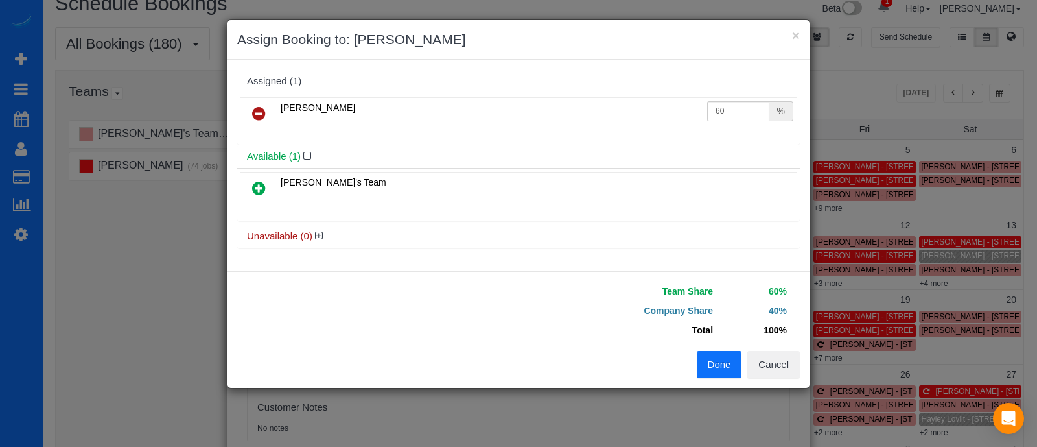
click at [705, 351] on button "Done" at bounding box center [719, 364] width 45 height 27
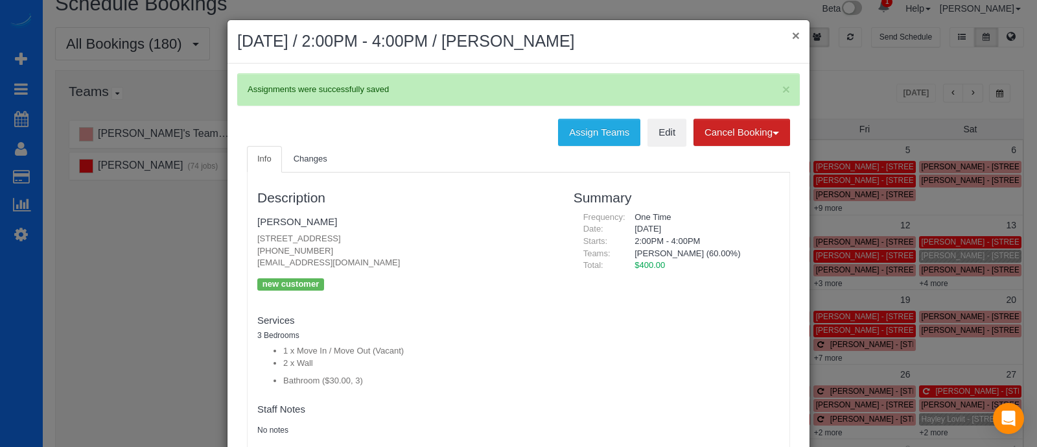
click at [792, 40] on button "×" at bounding box center [796, 36] width 8 height 14
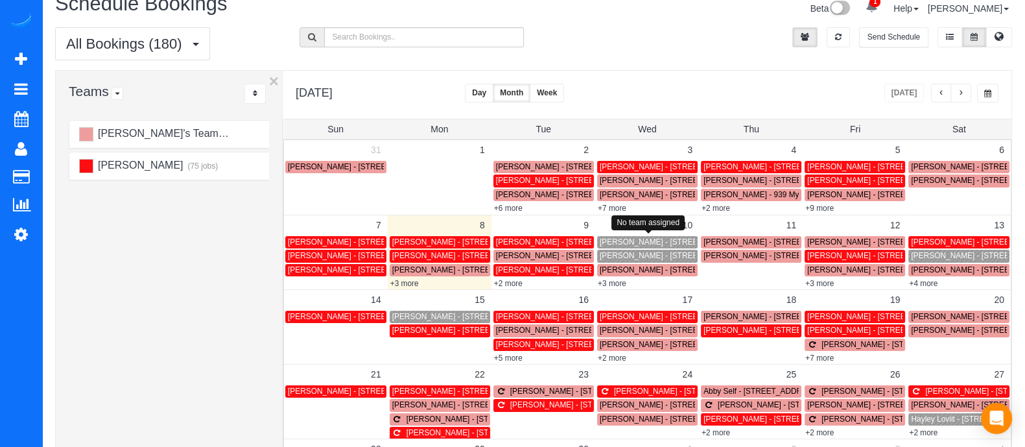
click at [624, 238] on span "[PERSON_NAME] - [STREET_ADDRESS]" at bounding box center [673, 241] width 147 height 9
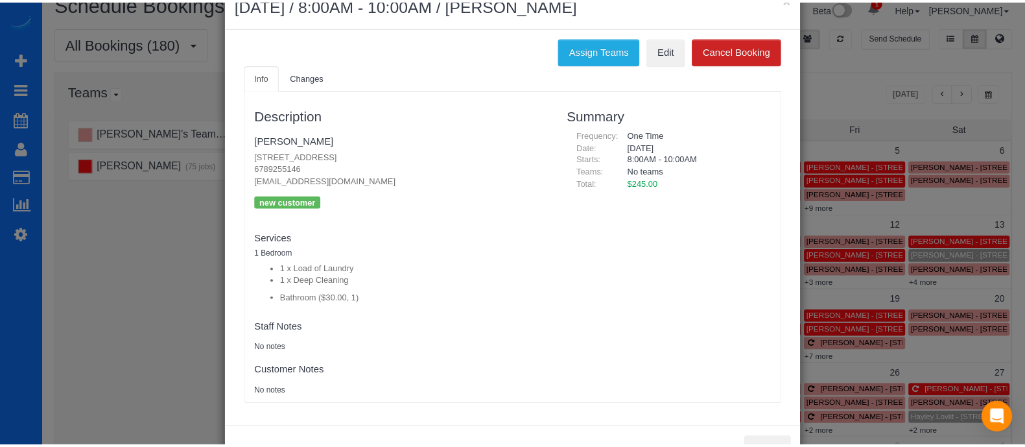
scroll to position [0, 0]
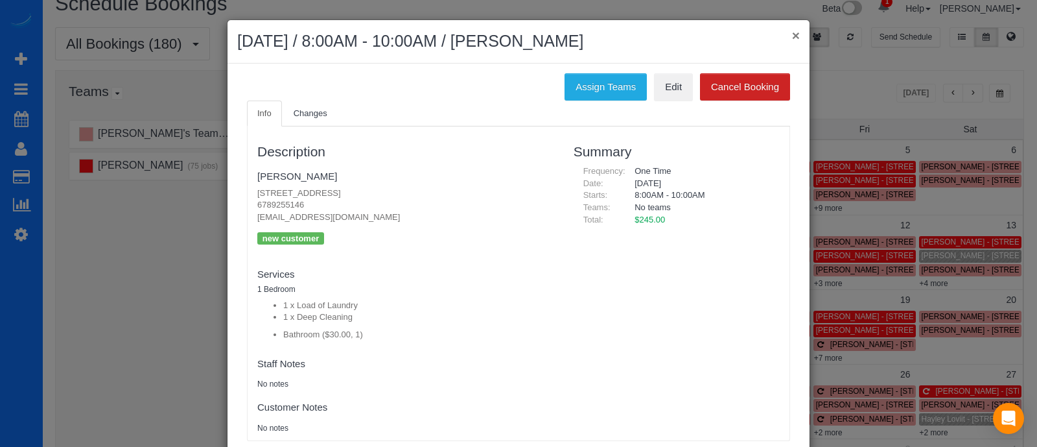
click at [792, 37] on button "×" at bounding box center [796, 36] width 8 height 14
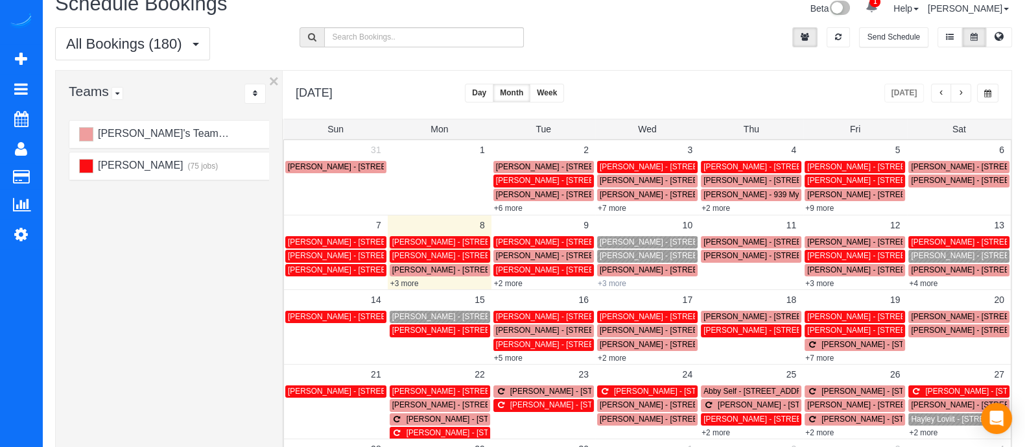
click at [619, 279] on link "+3 more" at bounding box center [612, 283] width 29 height 9
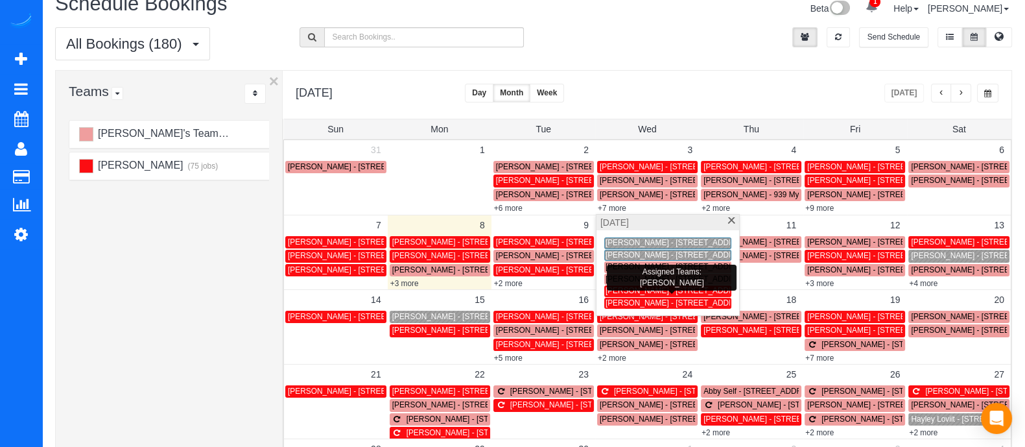
click at [632, 289] on span "[PERSON_NAME] - [STREET_ADDRESS]" at bounding box center [679, 290] width 147 height 9
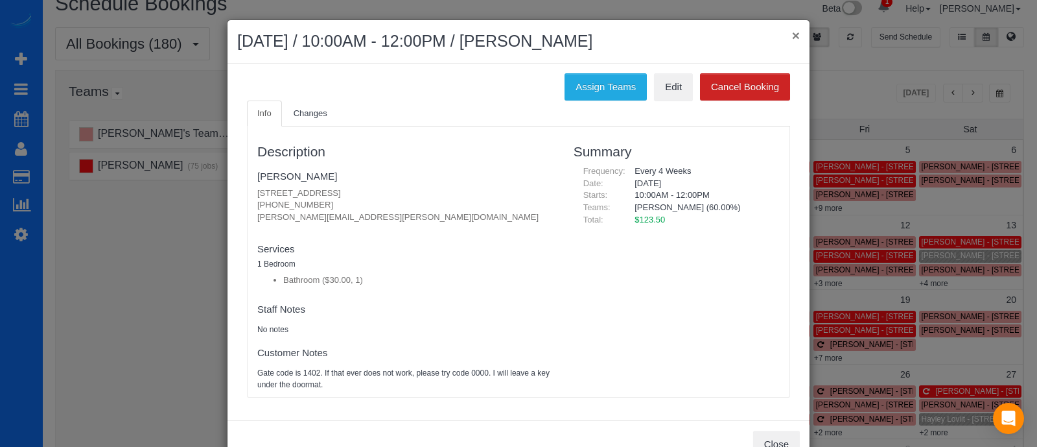
click at [792, 31] on button "×" at bounding box center [796, 36] width 8 height 14
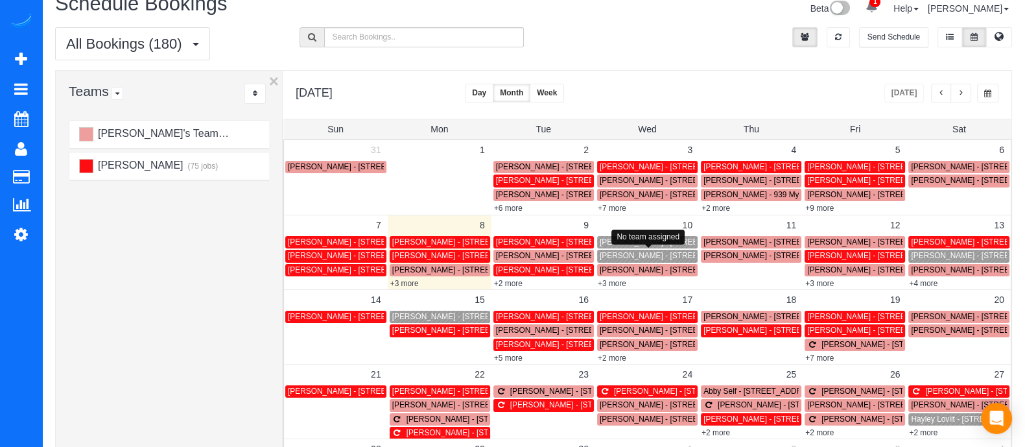
click at [619, 256] on span "[PERSON_NAME] - [STREET_ADDRESS]" at bounding box center [673, 255] width 147 height 9
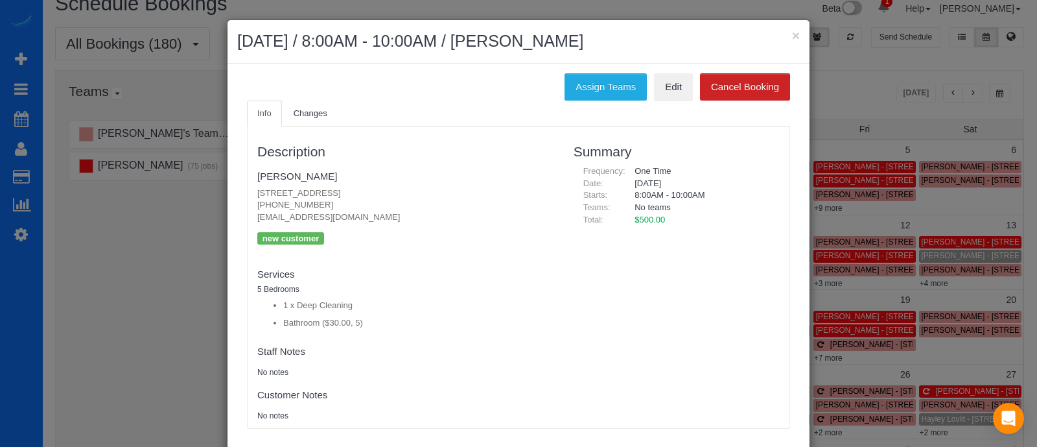
click at [580, 106] on ul "Info Changes" at bounding box center [518, 114] width 543 height 27
click at [589, 94] on button "Assign Teams" at bounding box center [606, 86] width 82 height 27
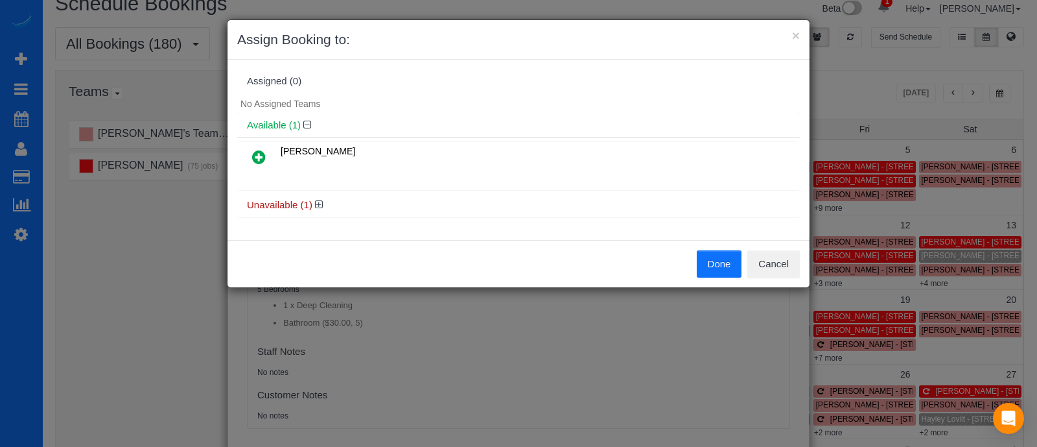
click at [263, 155] on icon at bounding box center [259, 157] width 14 height 16
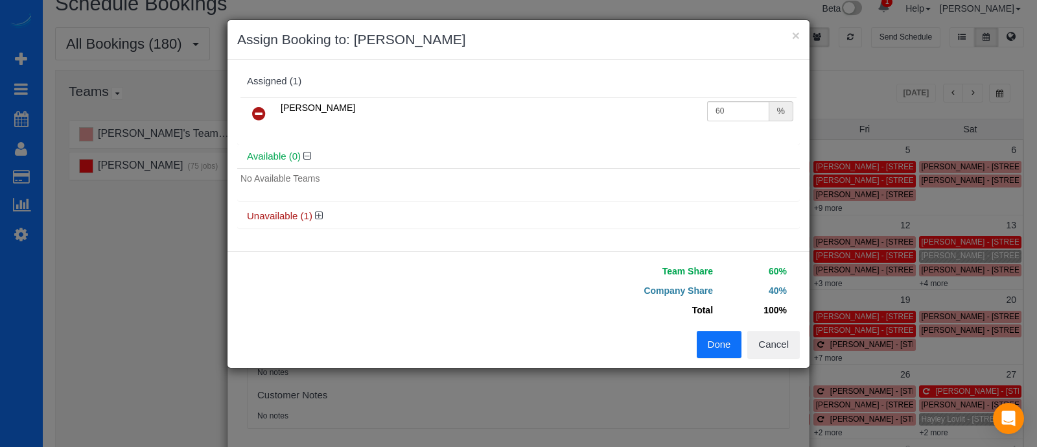
click at [715, 338] on button "Done" at bounding box center [719, 344] width 45 height 27
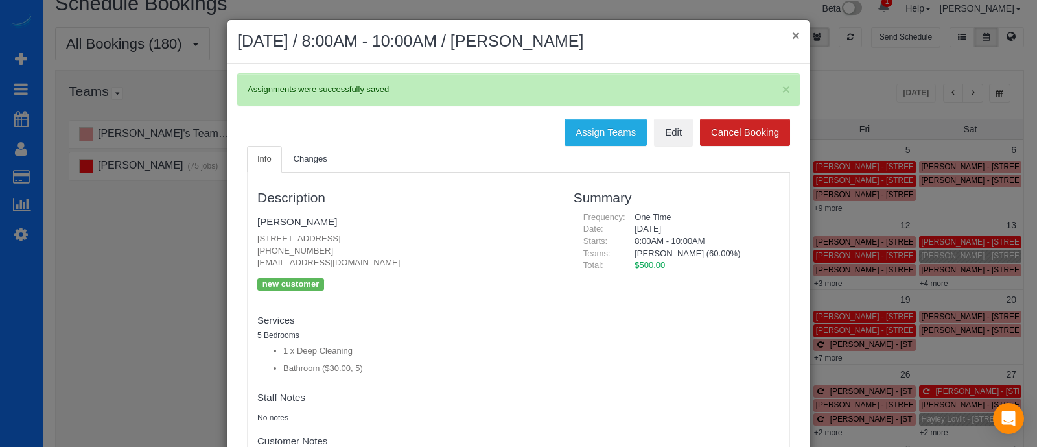
click at [792, 36] on button "×" at bounding box center [796, 36] width 8 height 14
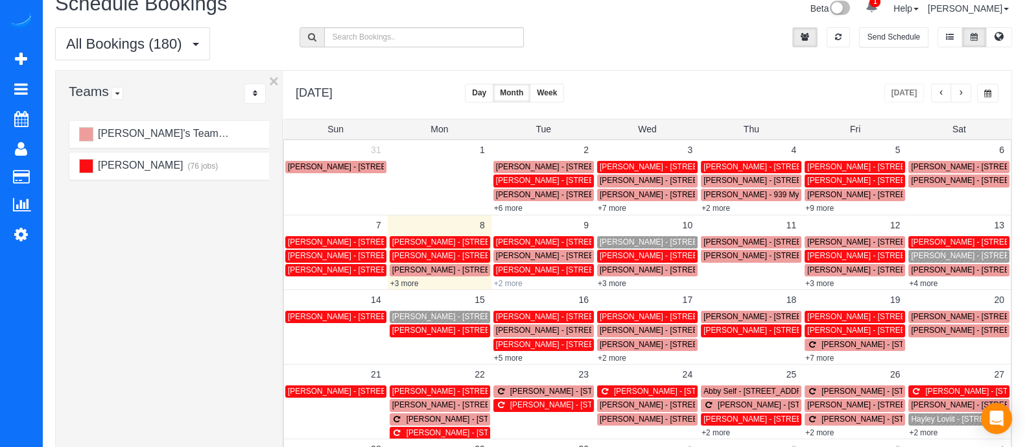
click at [508, 283] on link "+2 more" at bounding box center [508, 283] width 29 height 9
click at [653, 240] on span "[PERSON_NAME] - [STREET_ADDRESS]" at bounding box center [673, 241] width 147 height 9
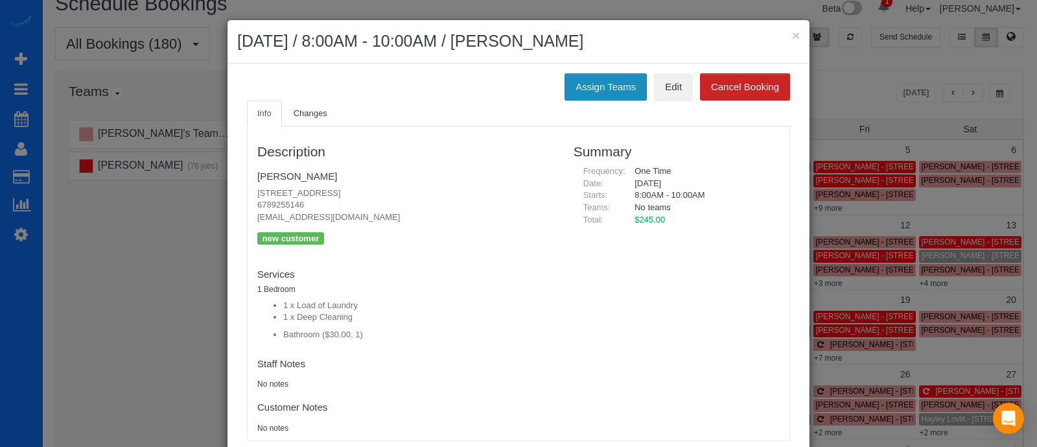
click at [584, 91] on button "Assign Teams" at bounding box center [606, 86] width 82 height 27
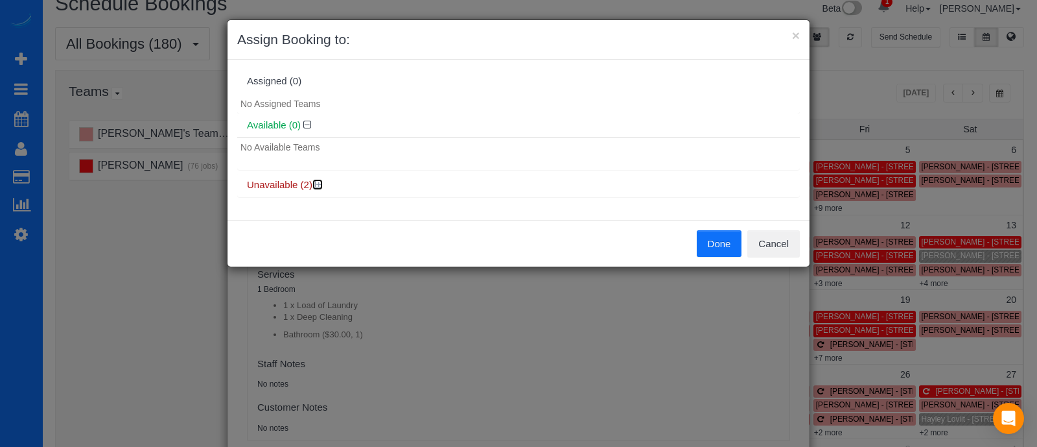
click at [318, 185] on icon at bounding box center [319, 185] width 8 height 10
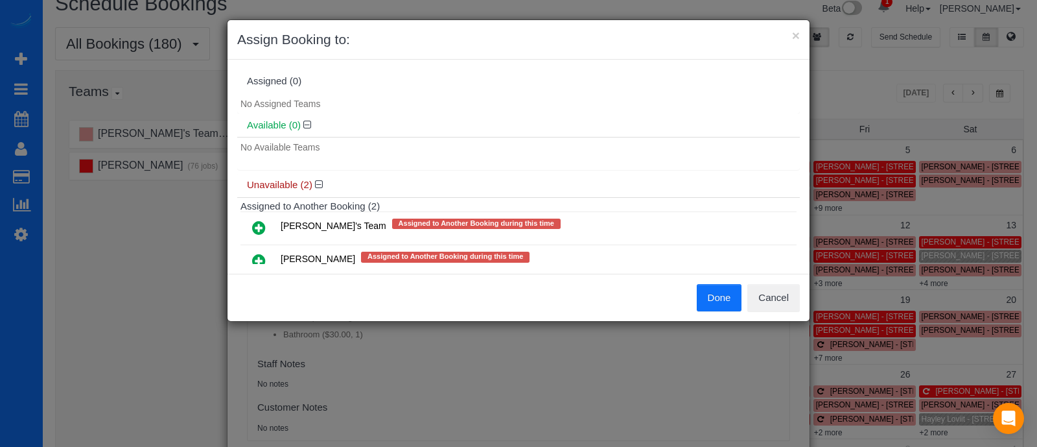
click at [255, 229] on icon at bounding box center [259, 228] width 14 height 16
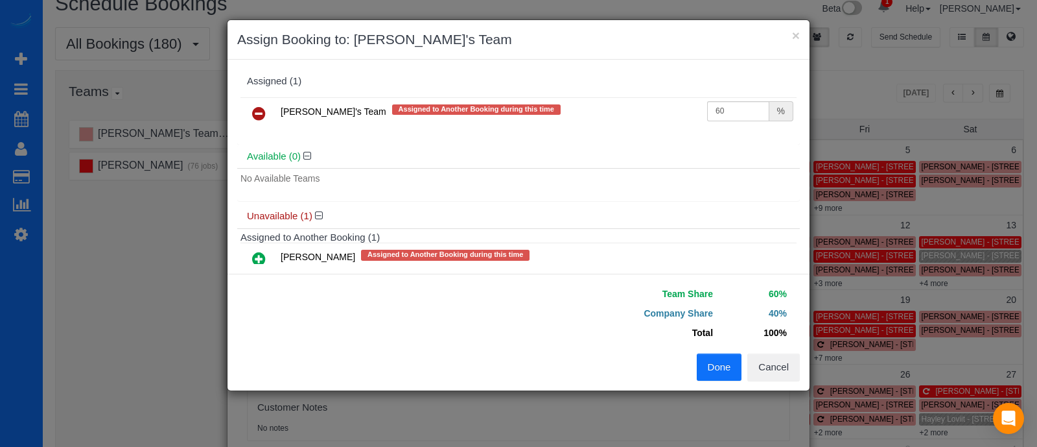
click at [713, 368] on button "Done" at bounding box center [719, 366] width 45 height 27
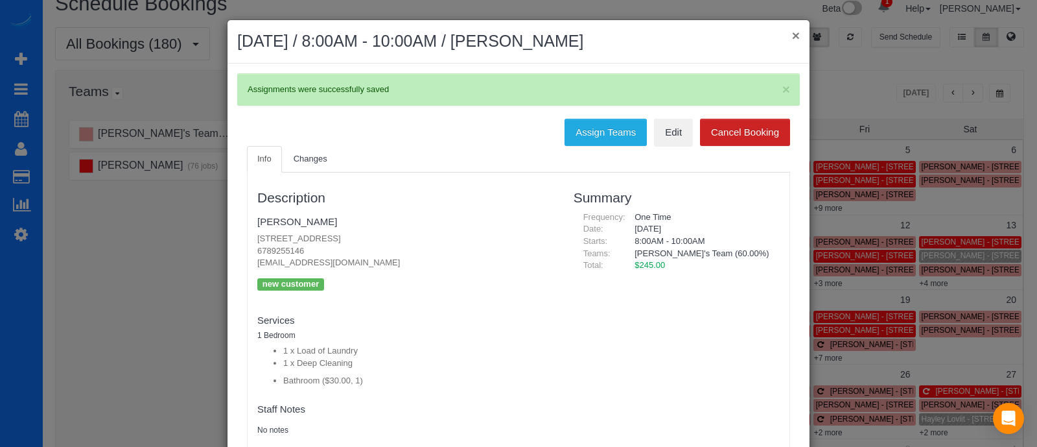
click at [792, 37] on button "×" at bounding box center [796, 36] width 8 height 14
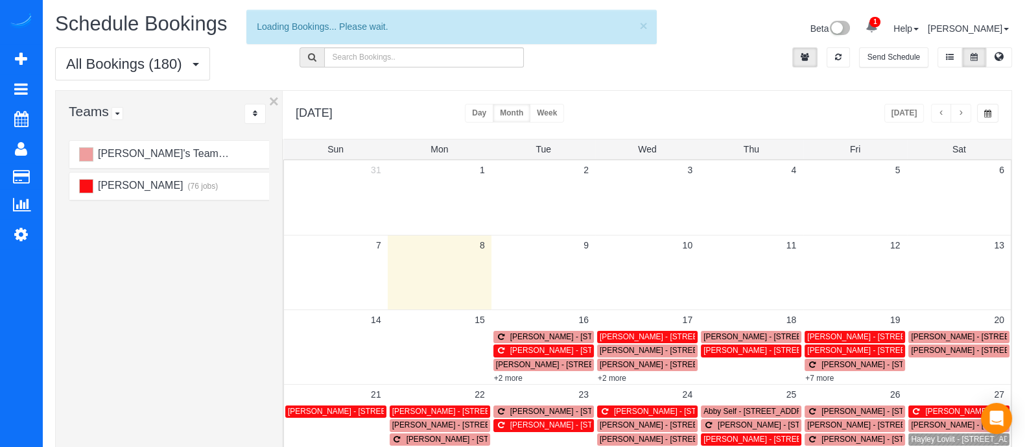
click at [878, 27] on icon at bounding box center [872, 26] width 12 height 12
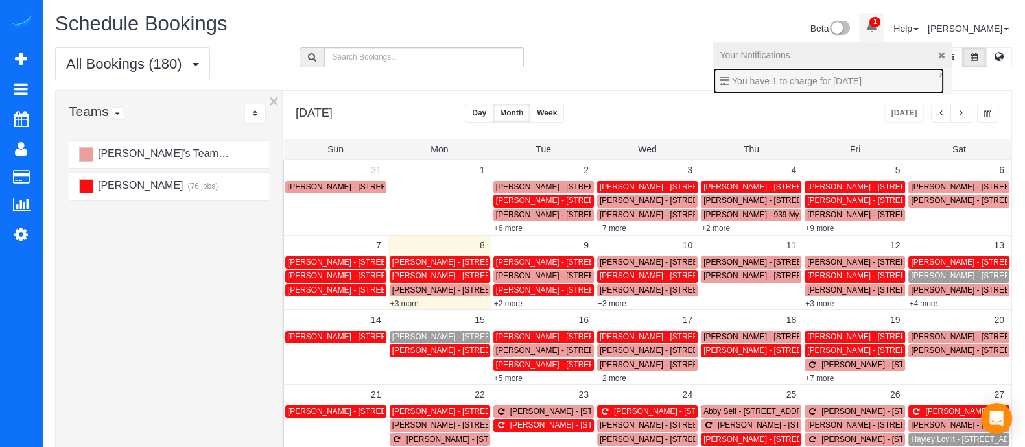
click at [831, 76] on span "You have 1 to charge for [DATE]" at bounding box center [797, 81] width 130 height 10
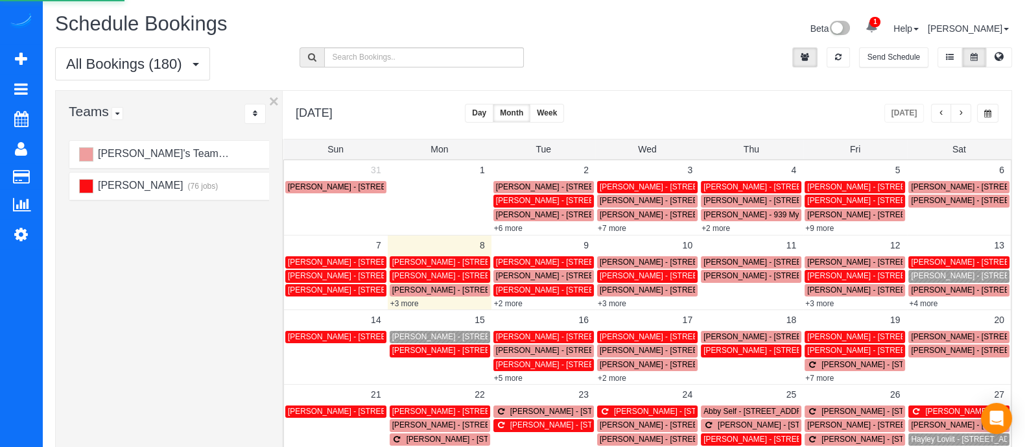
select select
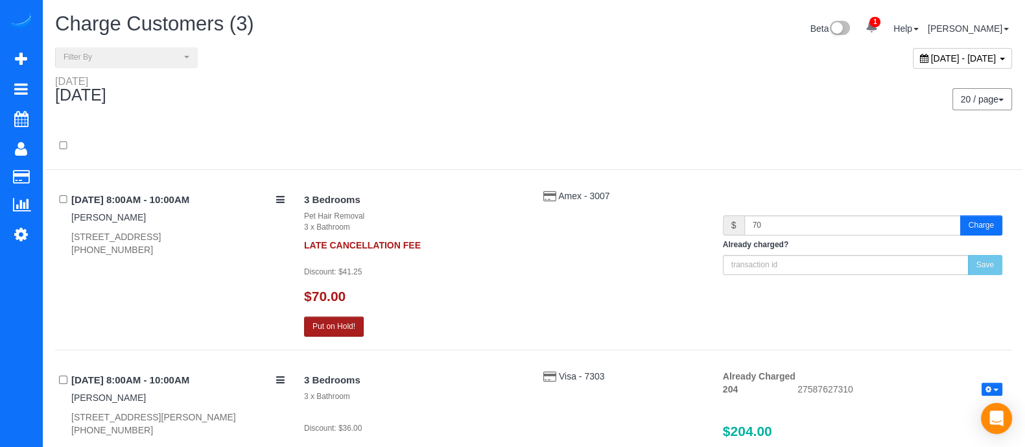
click at [351, 324] on button "Put on Hold!" at bounding box center [334, 326] width 60 height 20
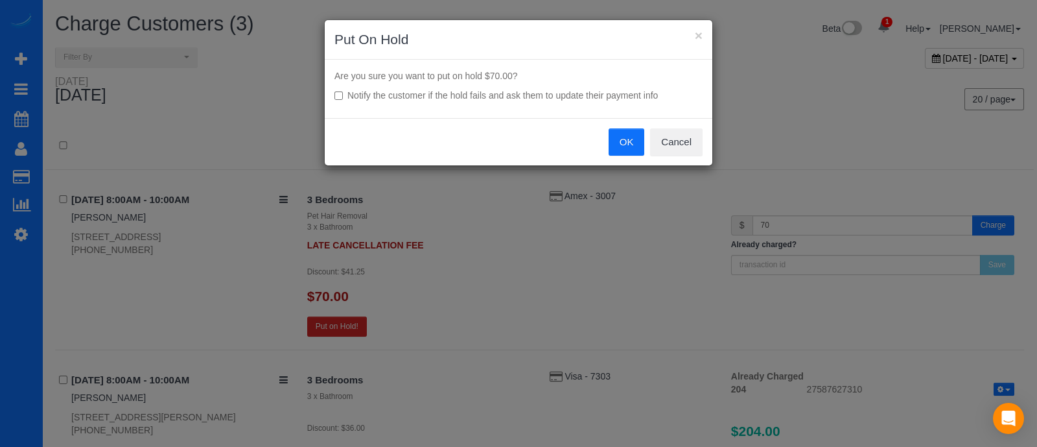
click at [630, 149] on button "OK" at bounding box center [627, 141] width 36 height 27
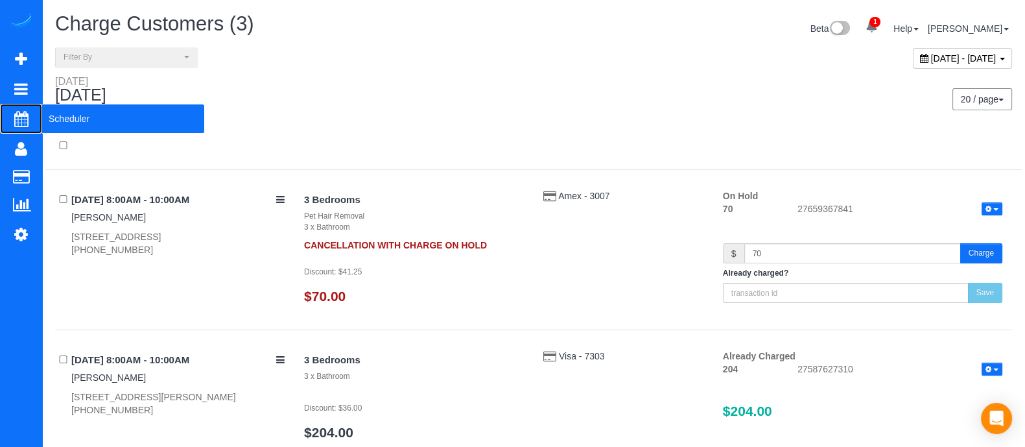
click at [62, 127] on span "Scheduler" at bounding box center [123, 119] width 162 height 30
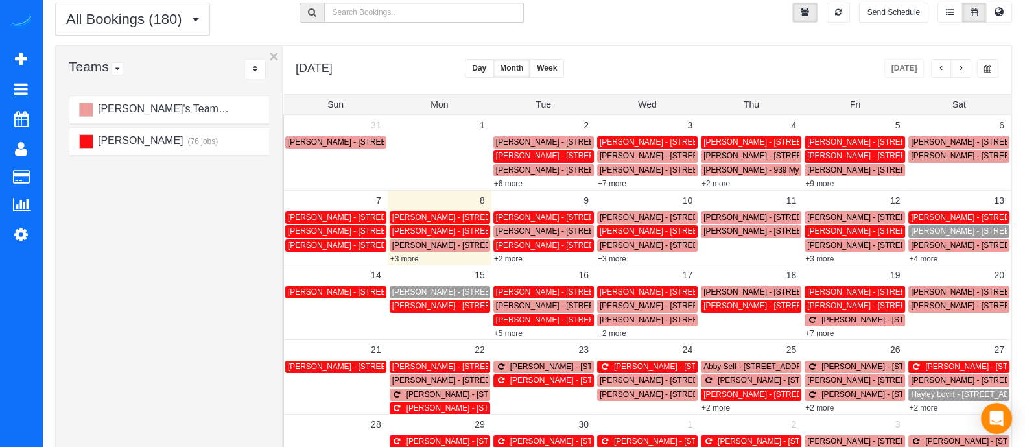
scroll to position [51, 0]
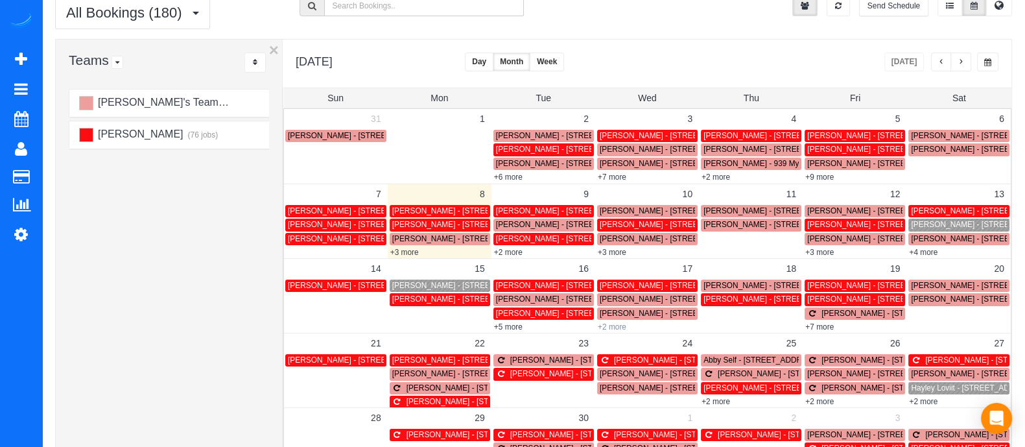
click at [616, 328] on link "+2 more" at bounding box center [612, 326] width 29 height 9
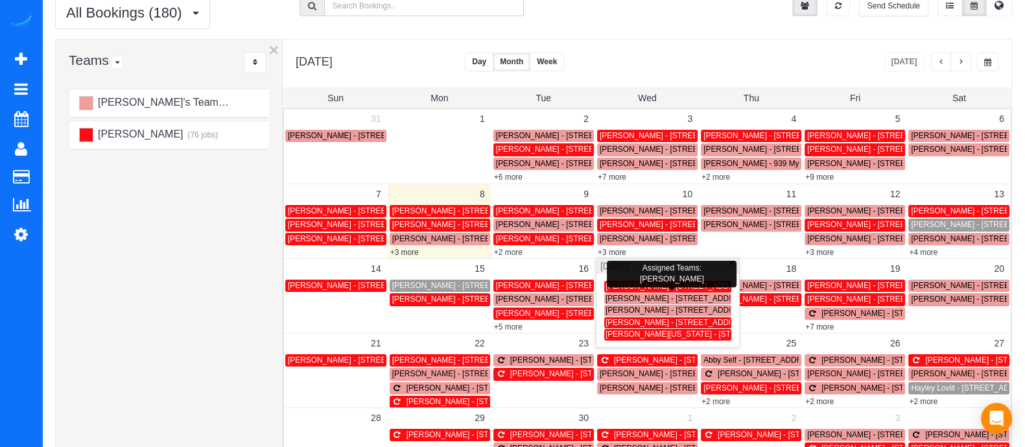
click at [671, 281] on span "[PERSON_NAME] - [STREET_ADDRESS][PERSON_NAME]" at bounding box center [711, 285] width 210 height 9
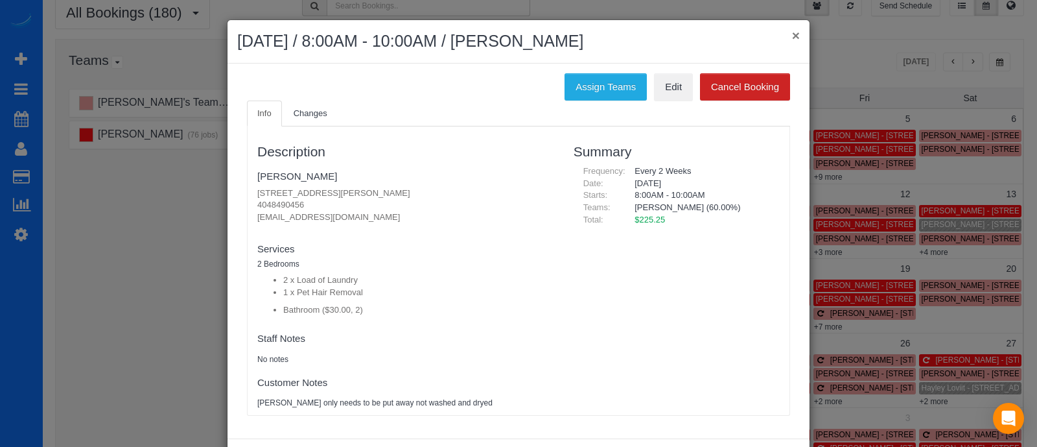
click at [792, 32] on button "×" at bounding box center [796, 36] width 8 height 14
